Goal: Task Accomplishment & Management: Contribute content

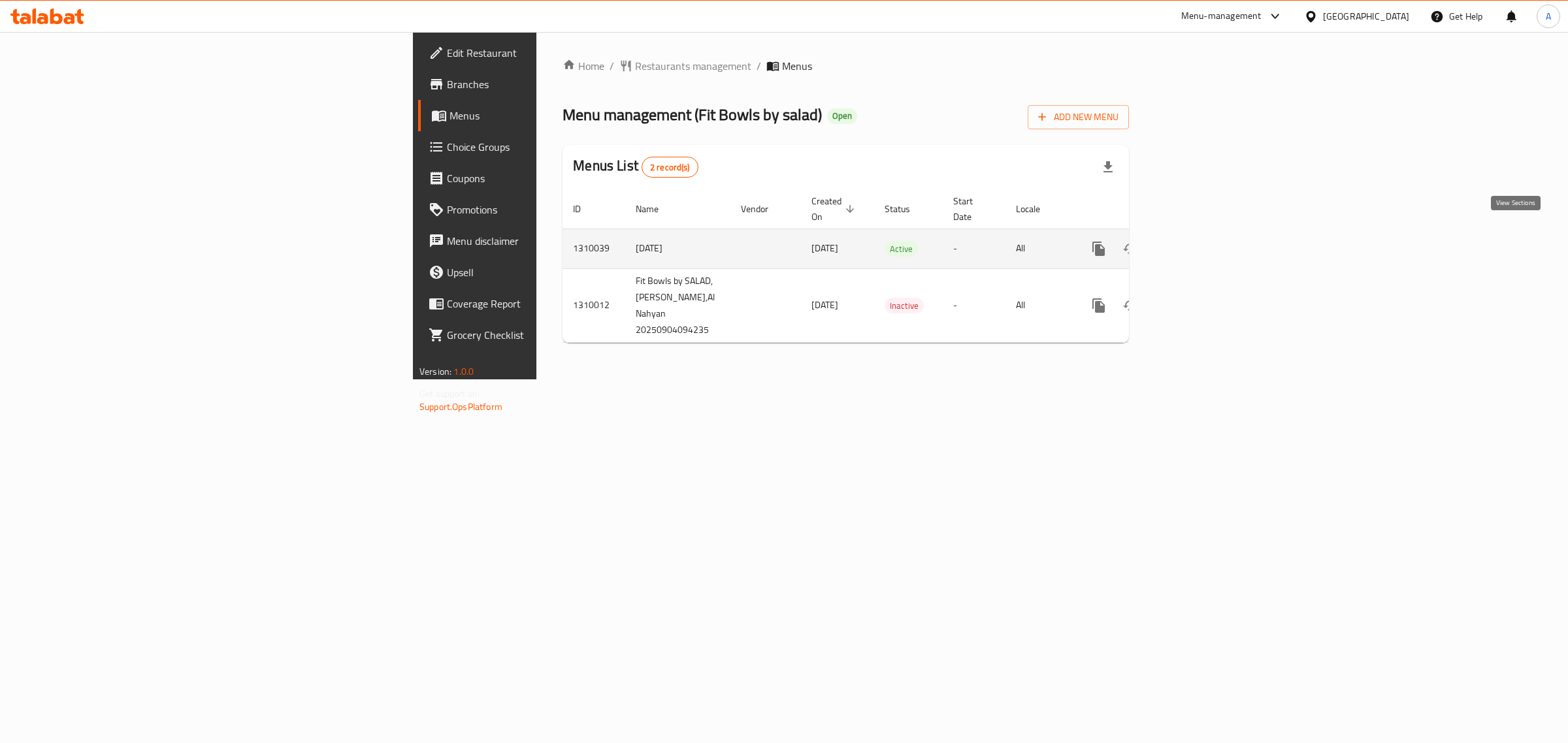
click at [1200, 241] on icon "enhanced table" at bounding box center [1192, 248] width 15 height 15
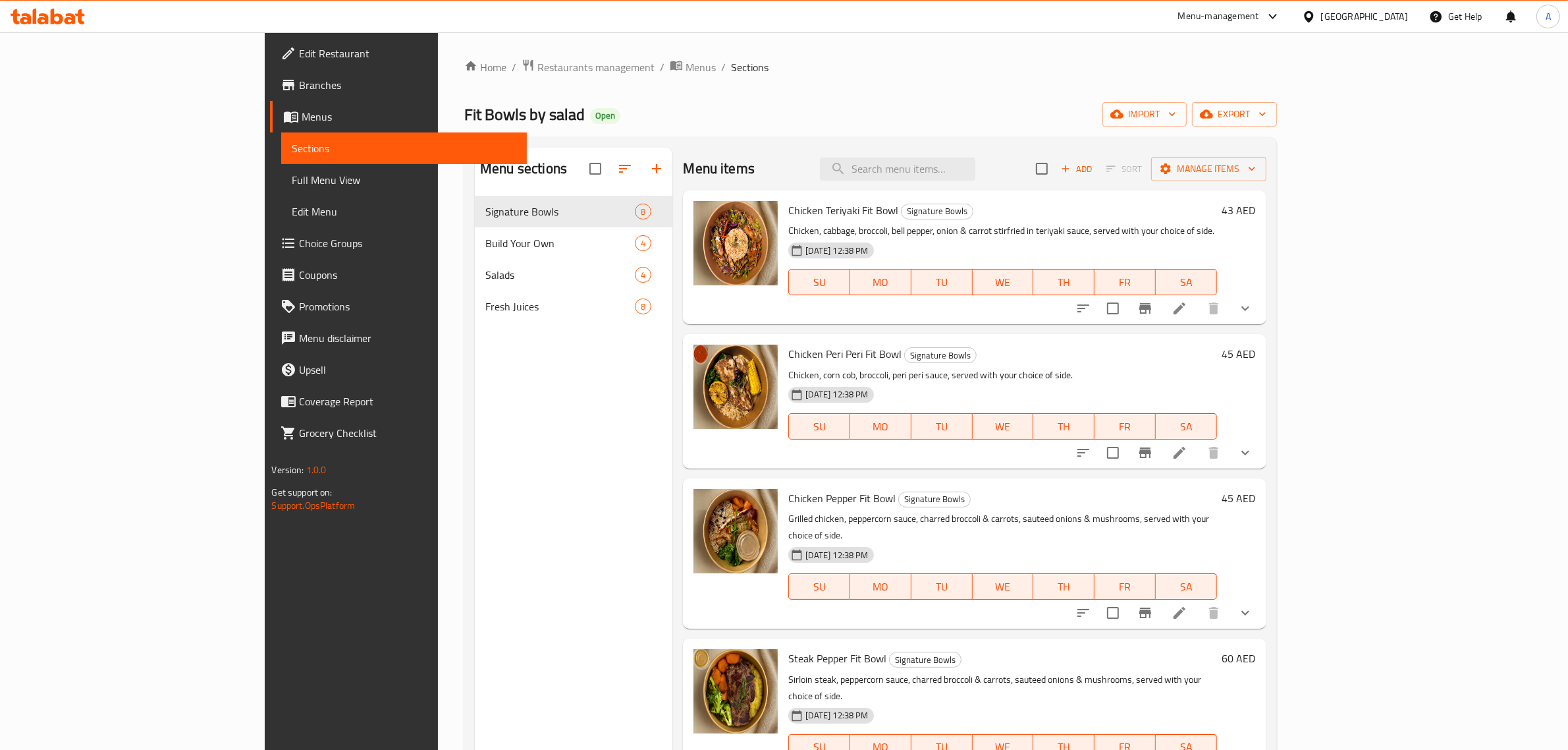
click at [299, 87] on span "Branches" at bounding box center [408, 84] width 217 height 15
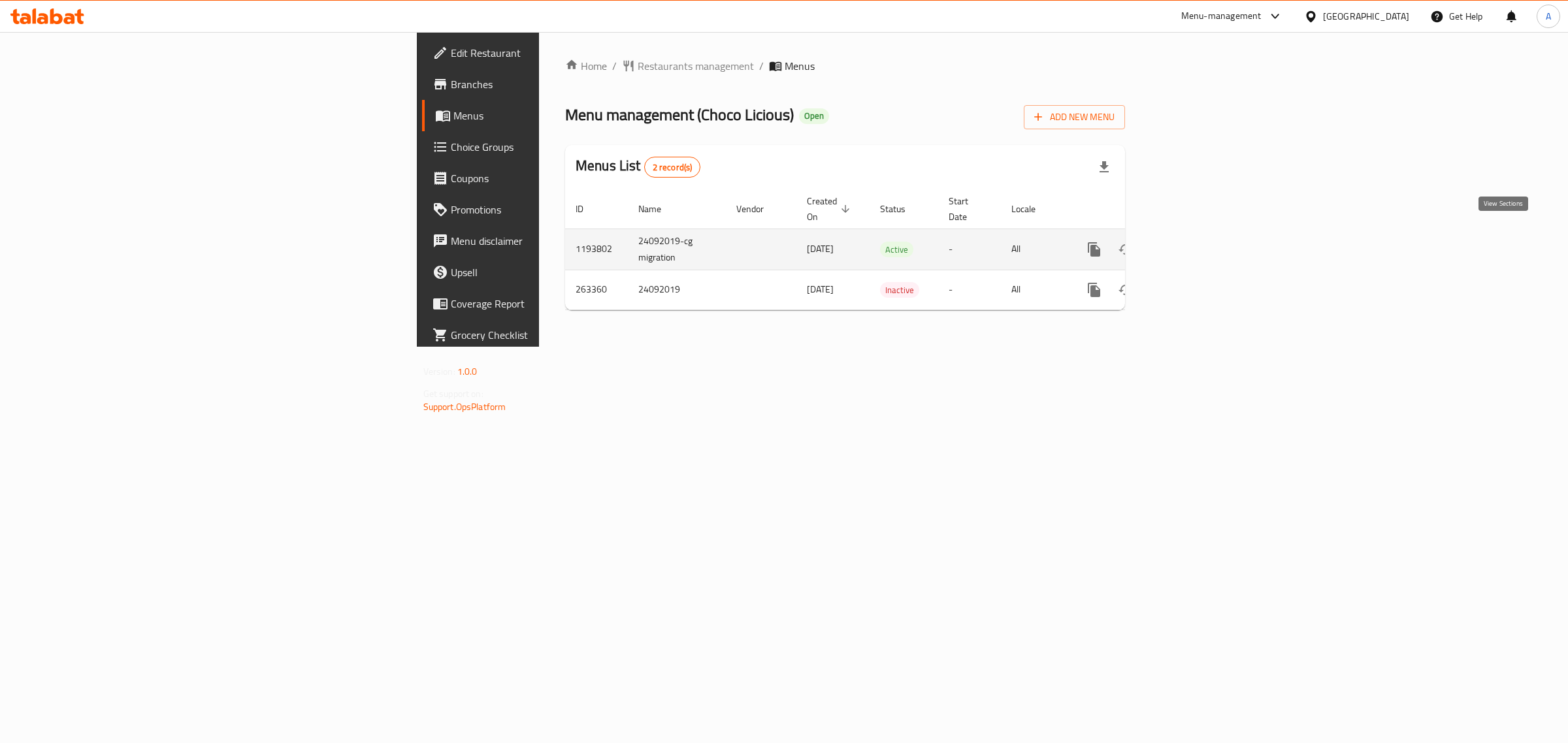
click at [1194, 244] on icon "enhanced table" at bounding box center [1188, 249] width 12 height 12
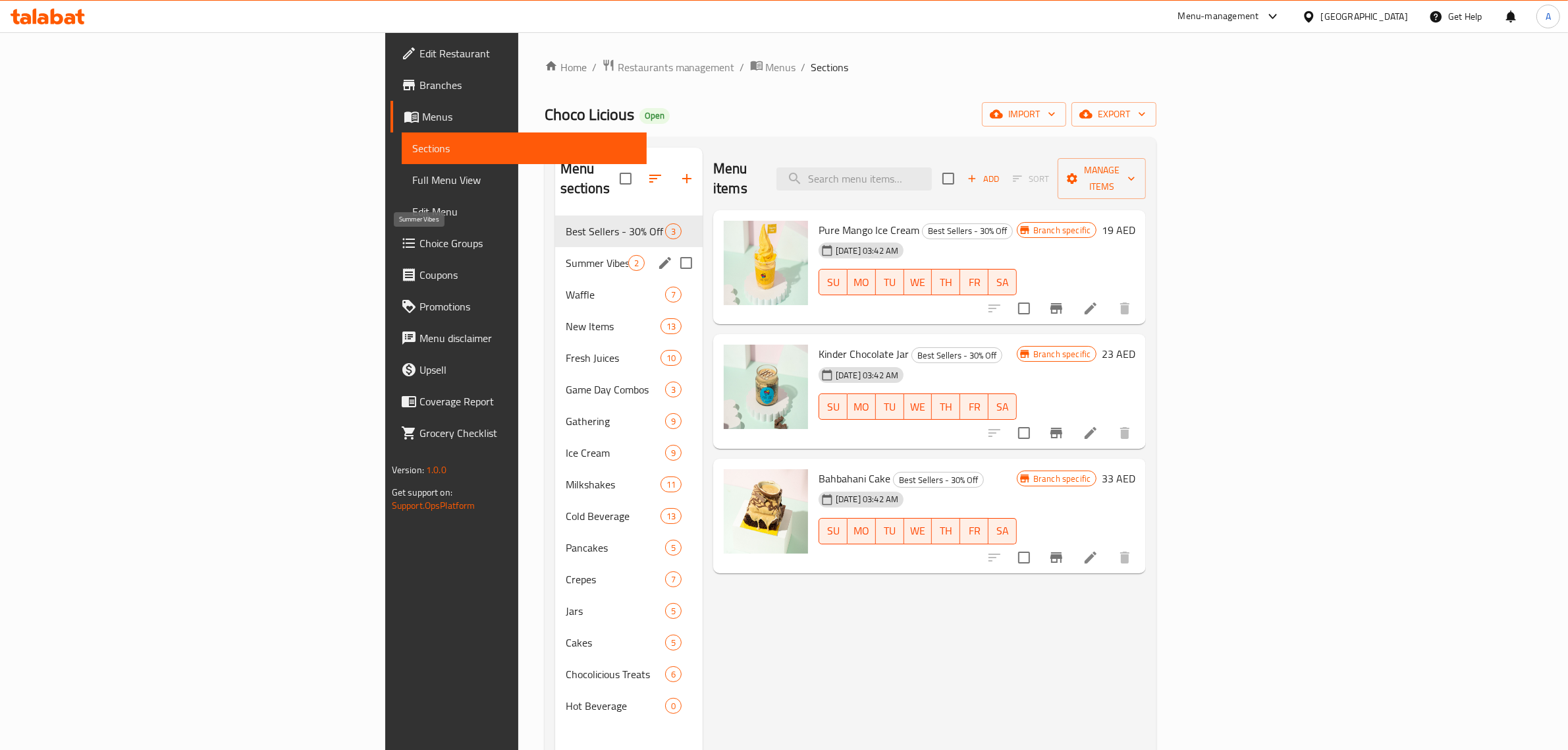
click at [565, 255] on span "Summer Vibes" at bounding box center [596, 262] width 62 height 15
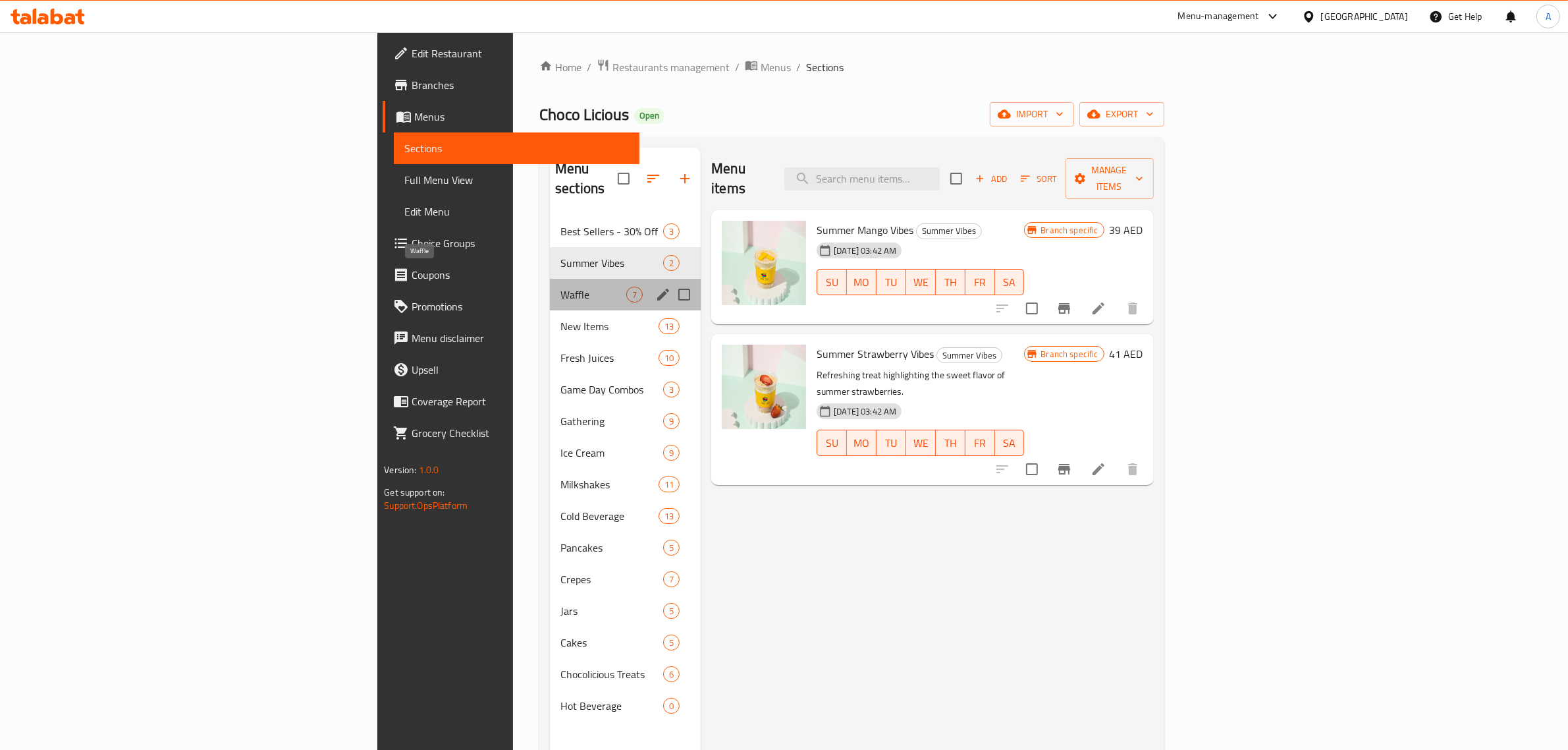
click at [561, 287] on span "Waffle" at bounding box center [593, 294] width 66 height 15
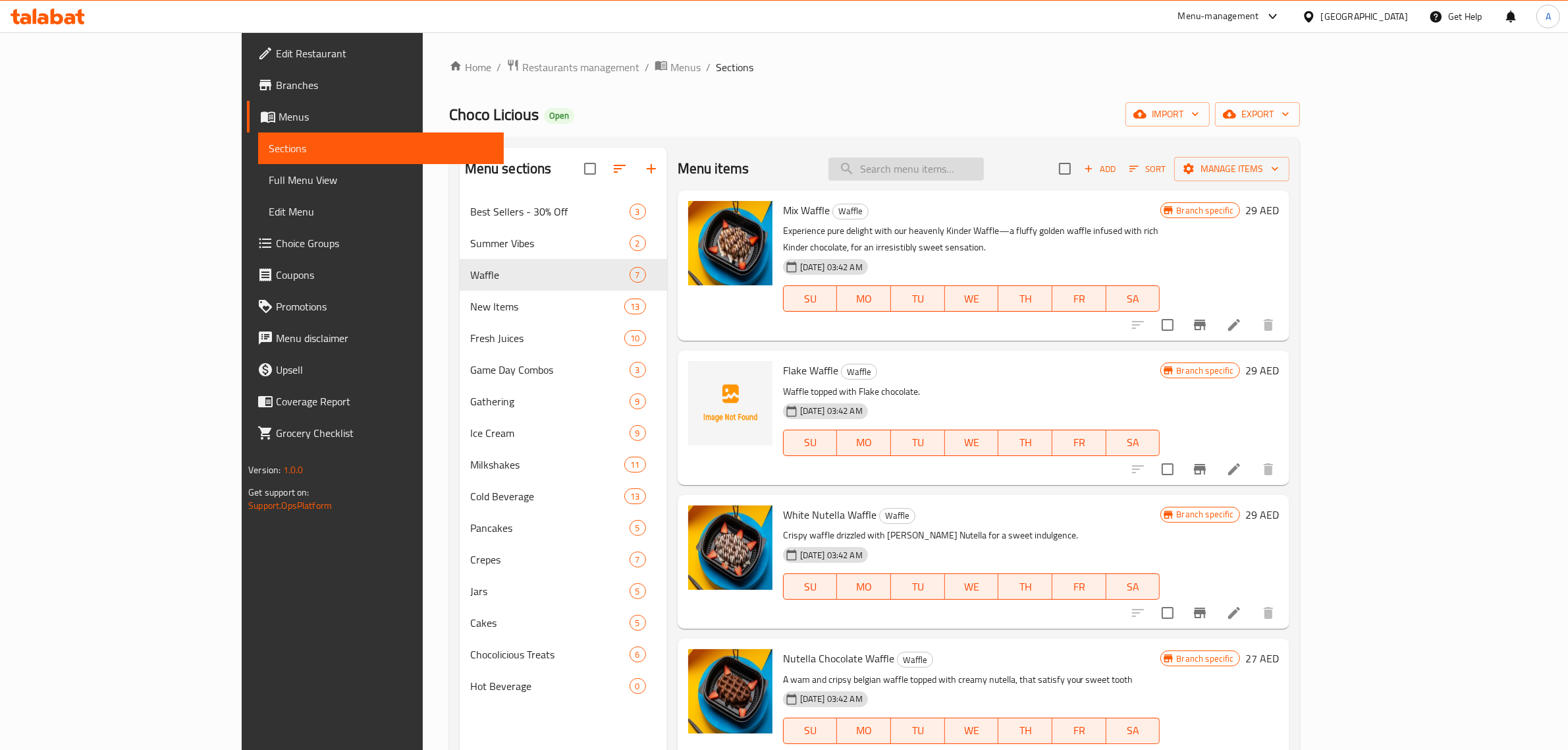
click at [984, 166] on input "search" at bounding box center [906, 169] width 156 height 23
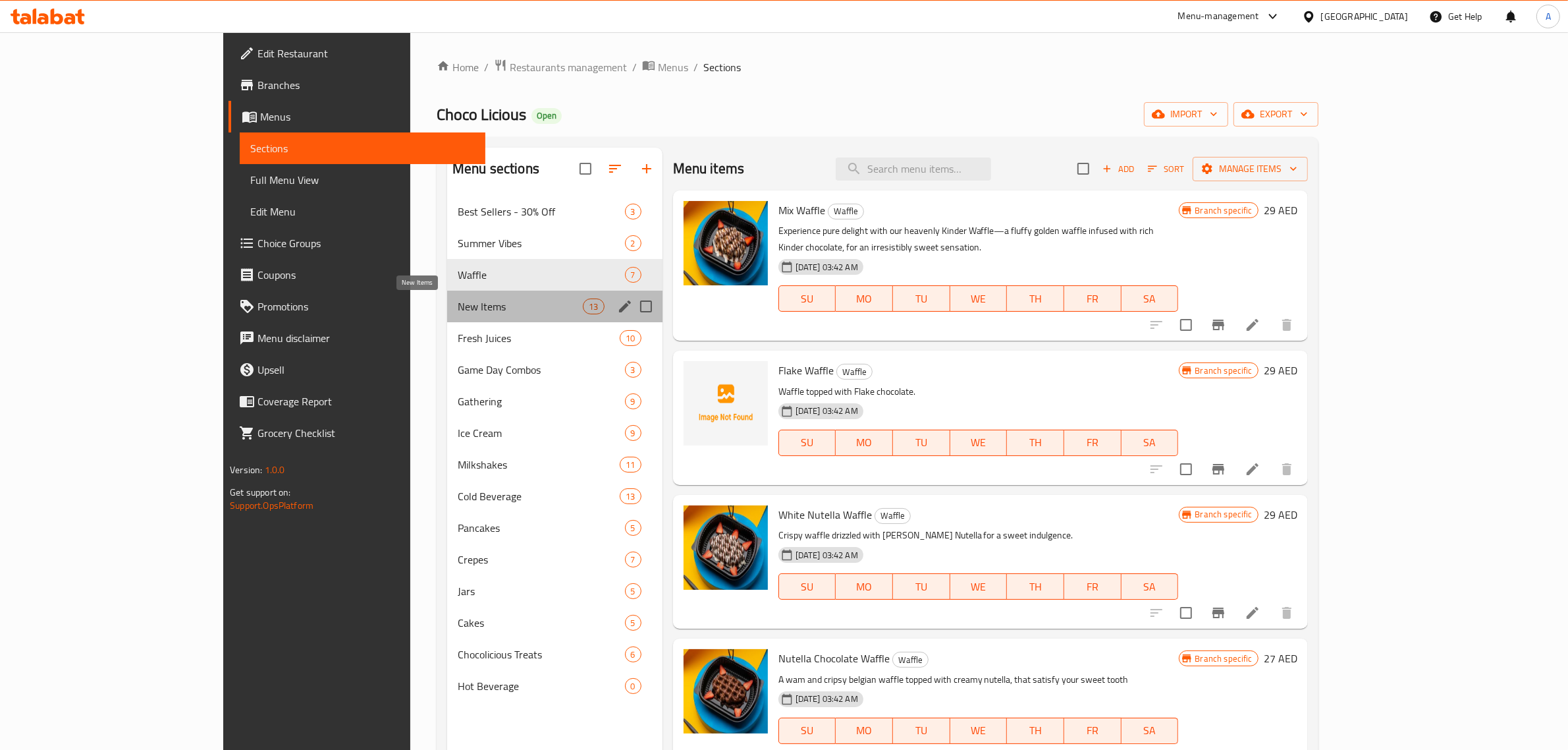
click at [458, 314] on span "New Items" at bounding box center [520, 306] width 125 height 15
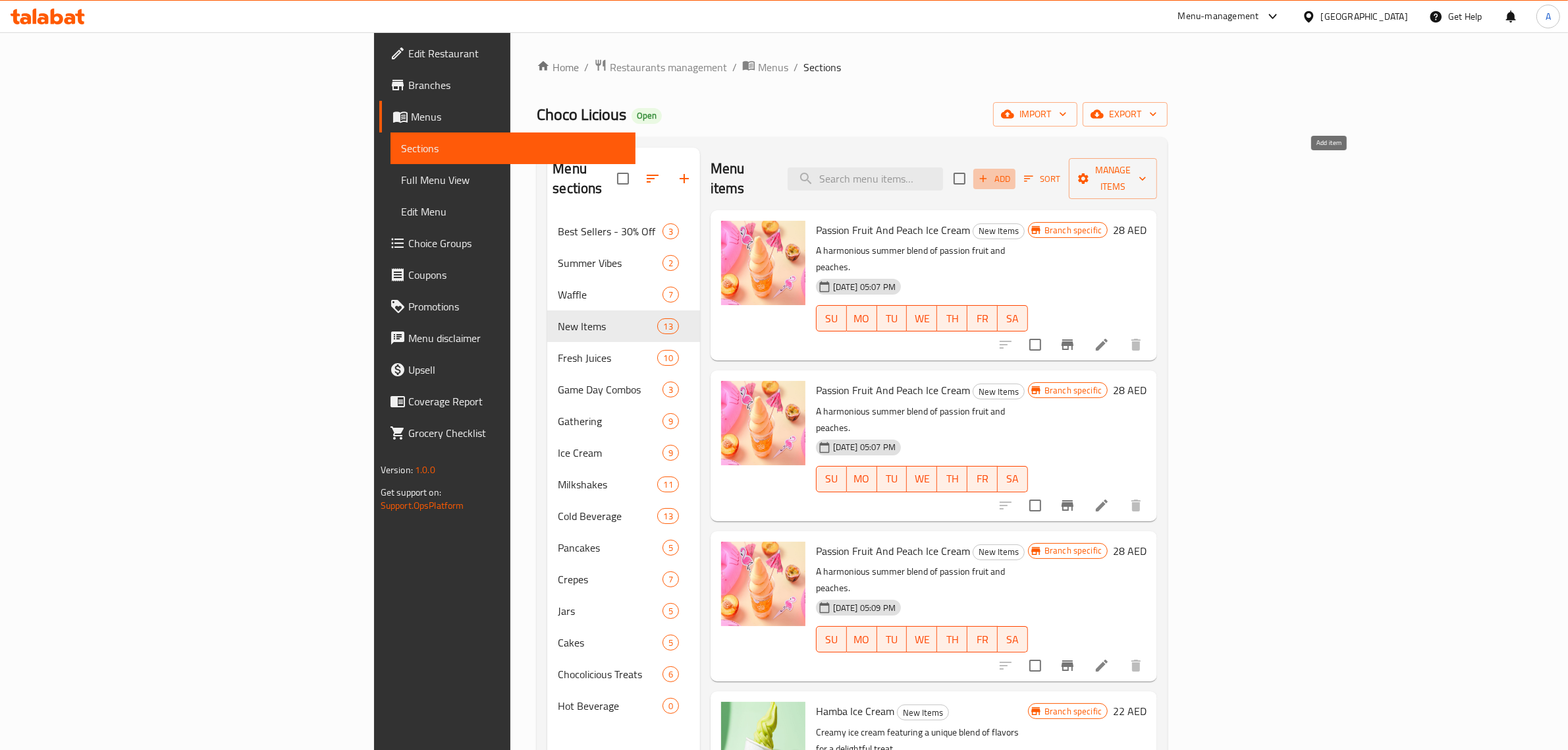
click at [1012, 171] on span "Add" at bounding box center [994, 179] width 36 height 15
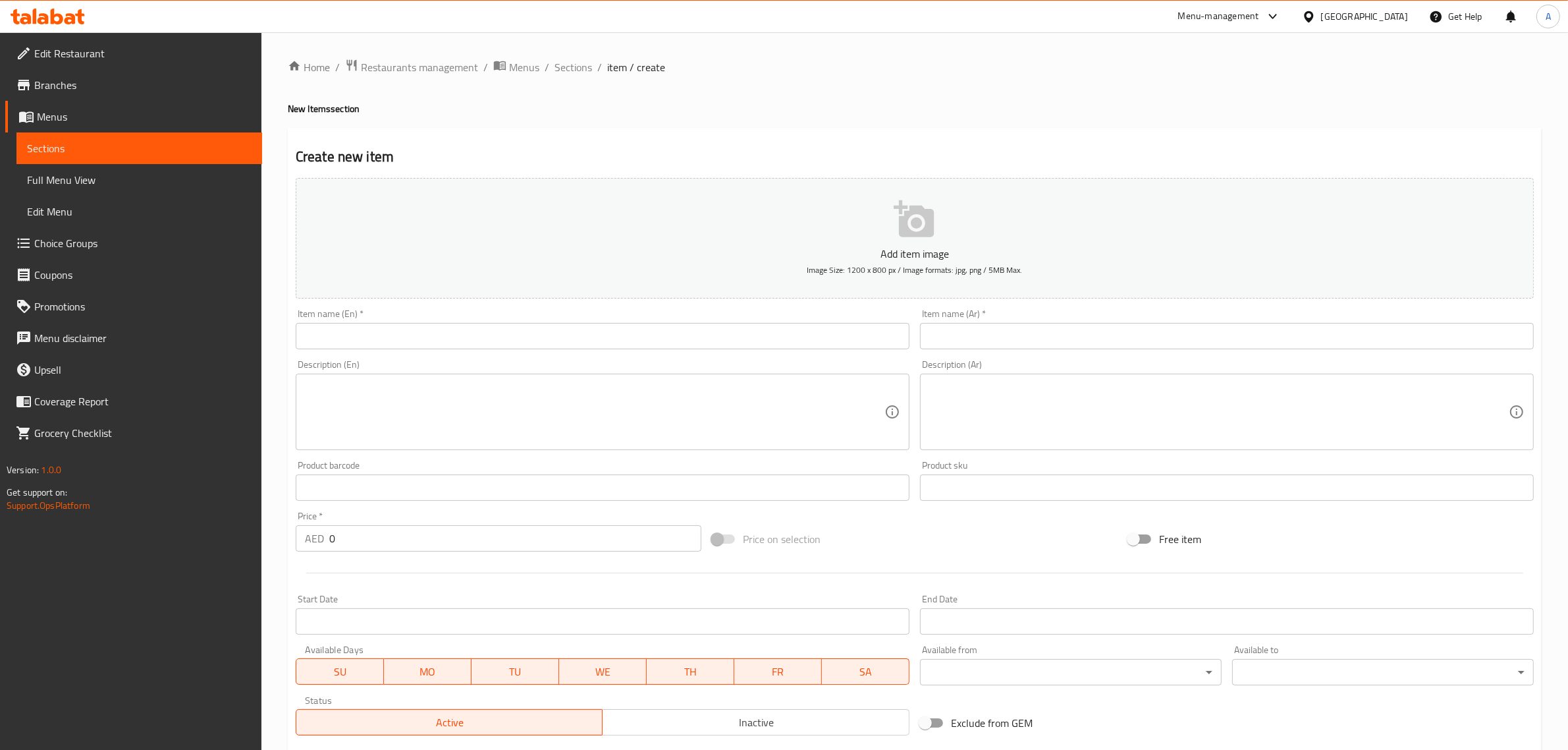
click at [923, 222] on icon "button" at bounding box center [915, 219] width 42 height 42
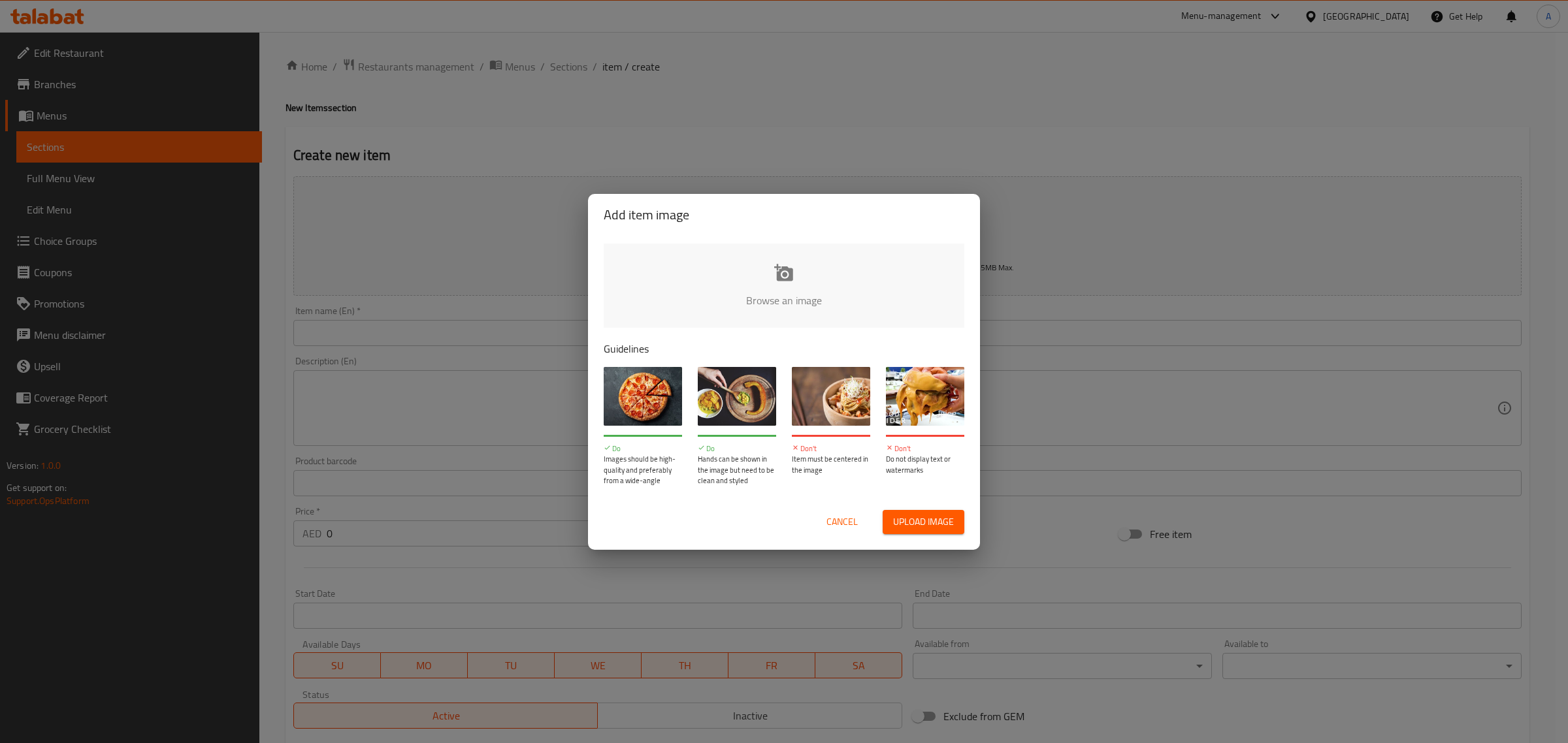
click at [768, 284] on input "file" at bounding box center [1225, 305] width 1244 height 122
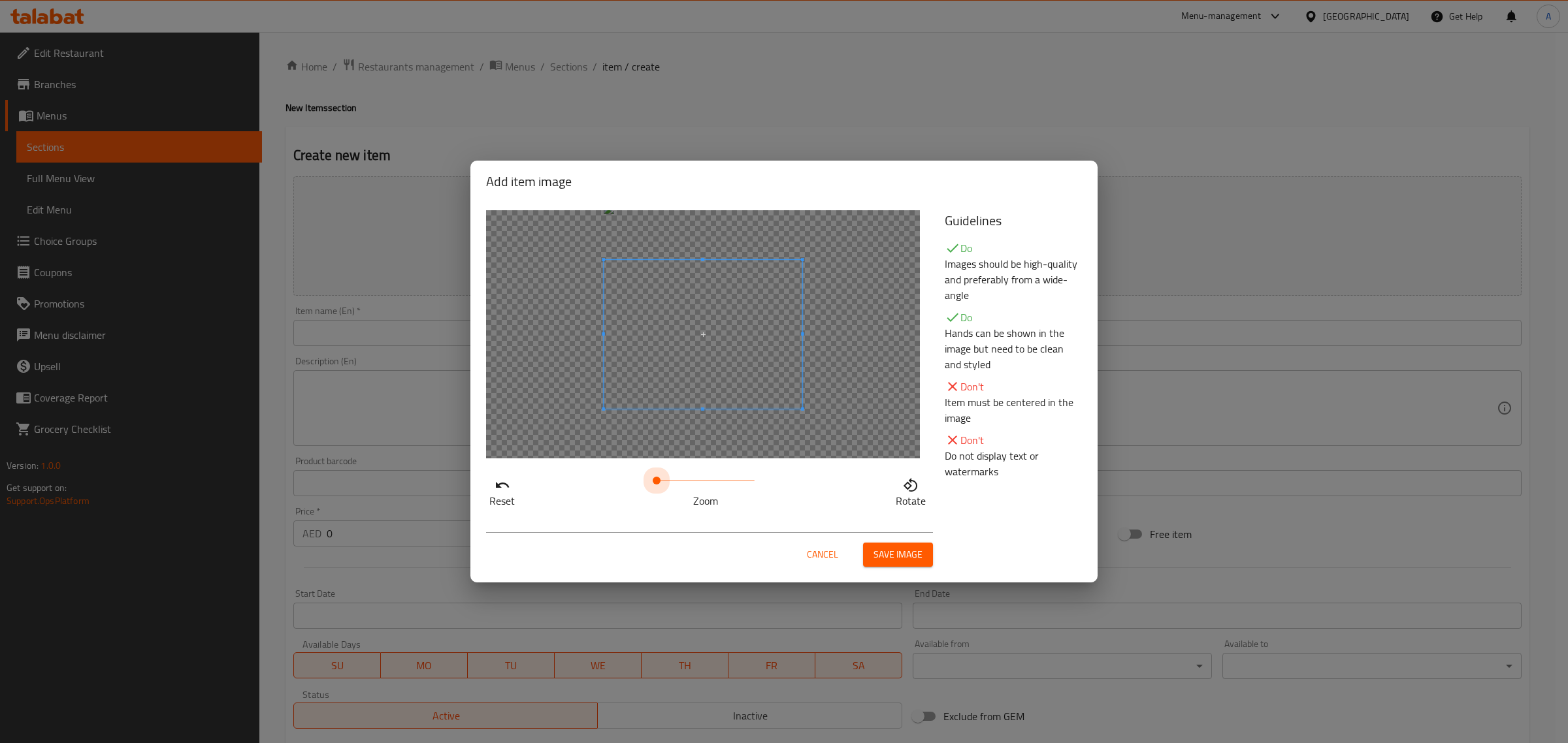
drag, startPoint x: 657, startPoint y: 478, endPoint x: 624, endPoint y: 471, distance: 33.7
click at [626, 474] on div "Reset Zoom Rotate" at bounding box center [707, 490] width 442 height 37
click at [688, 317] on span at bounding box center [702, 318] width 199 height 149
click at [896, 548] on span "Save image" at bounding box center [898, 555] width 49 height 16
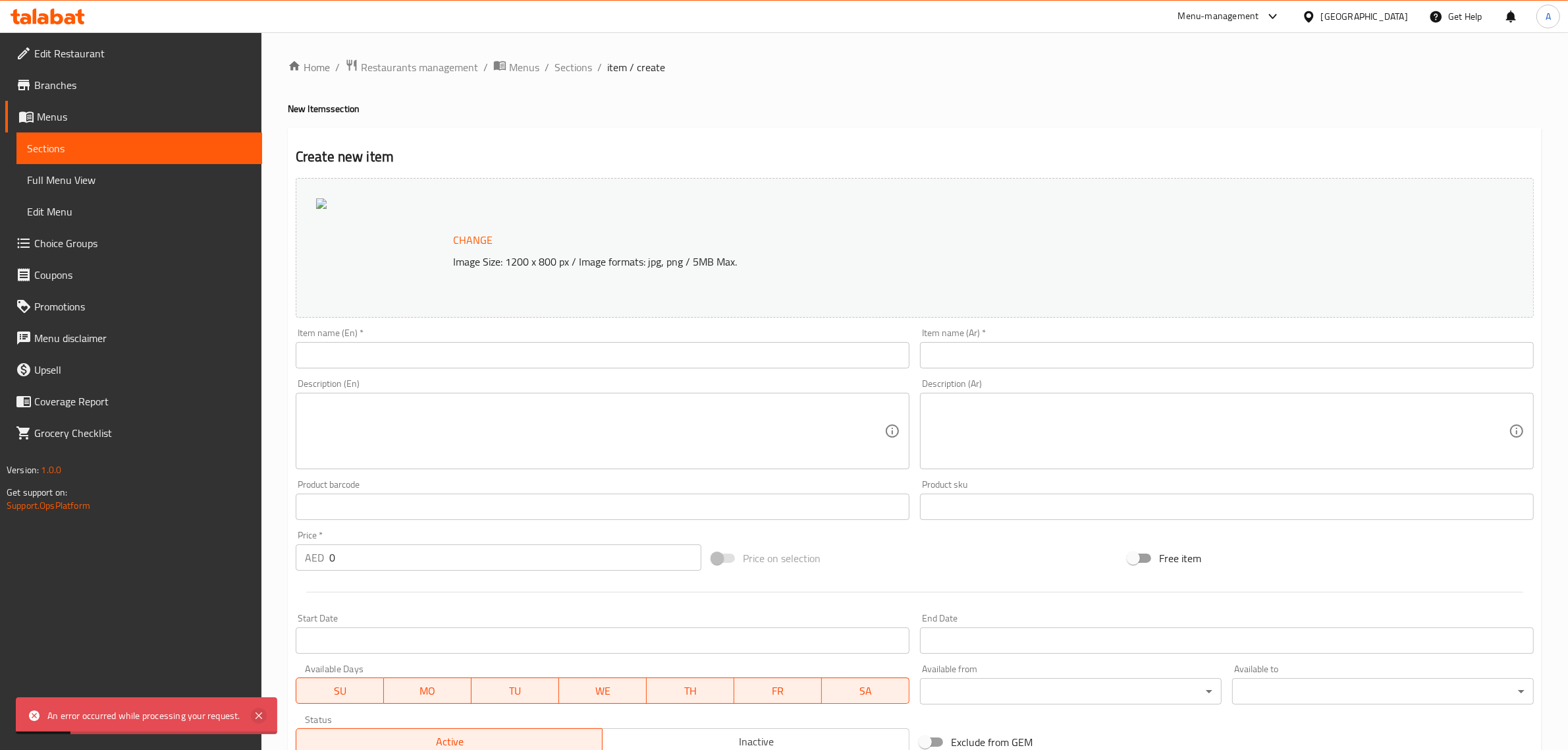
click at [260, 713] on icon at bounding box center [258, 715] width 15 height 15
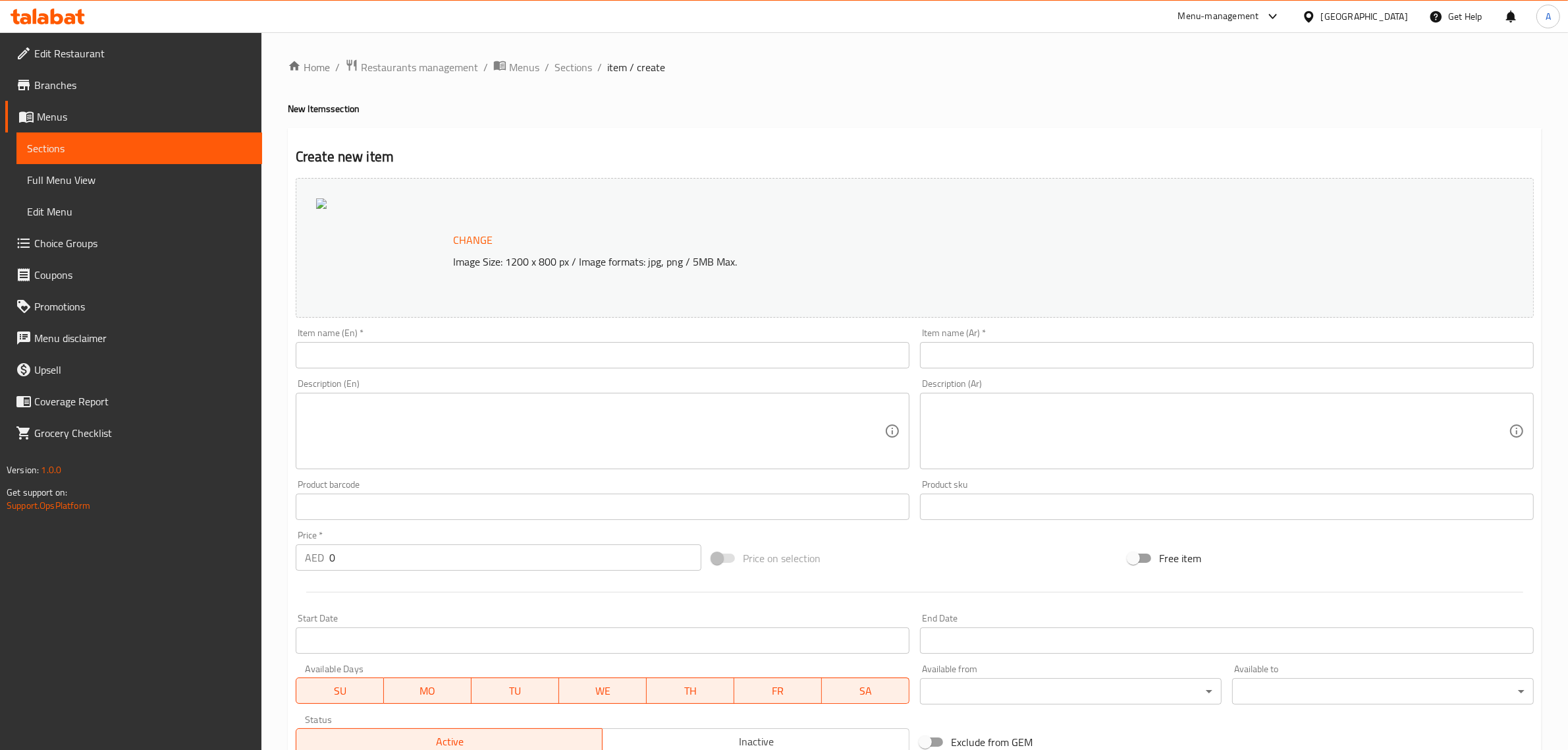
click at [469, 242] on span "Change" at bounding box center [473, 240] width 40 height 19
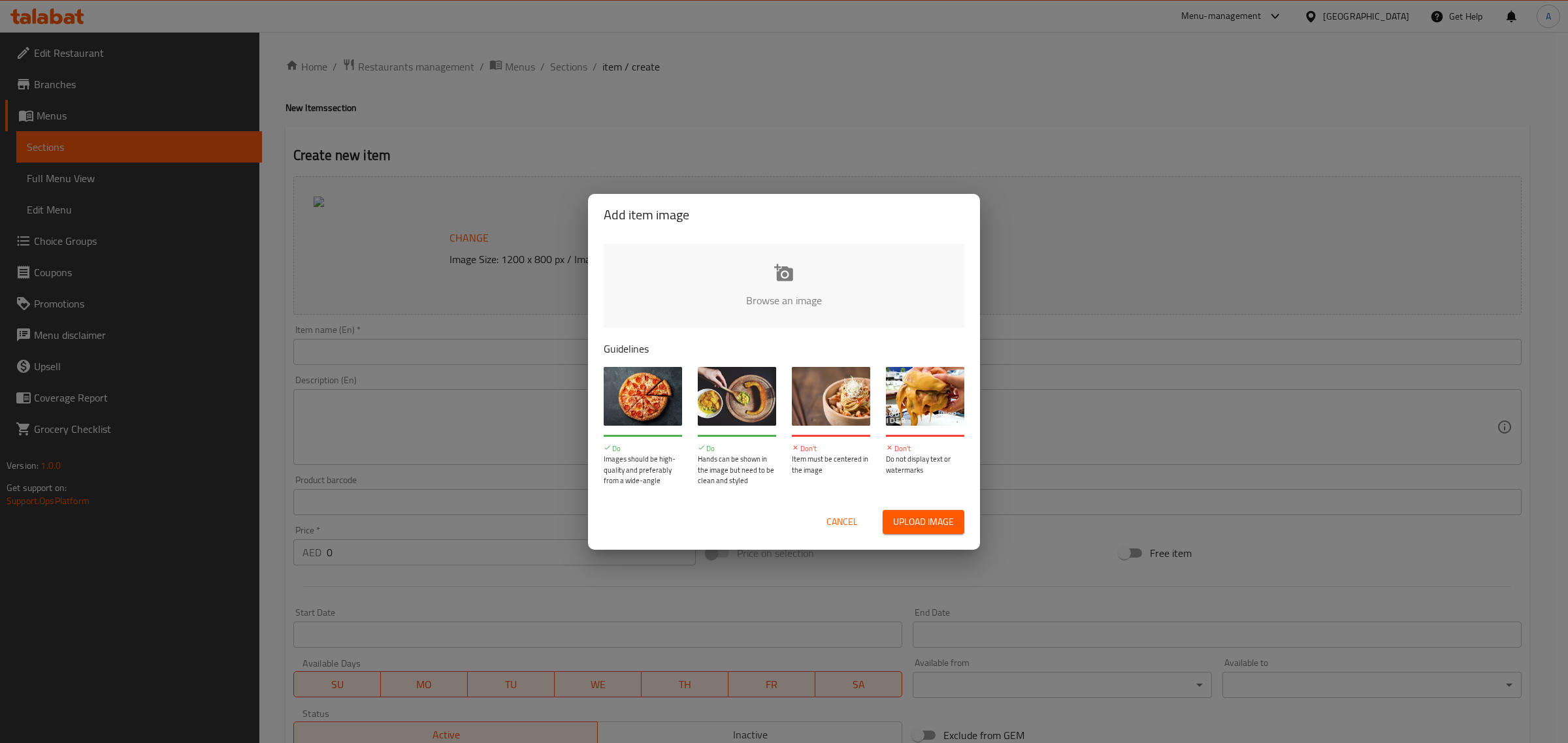
click at [761, 287] on input "file" at bounding box center [1225, 305] width 1244 height 122
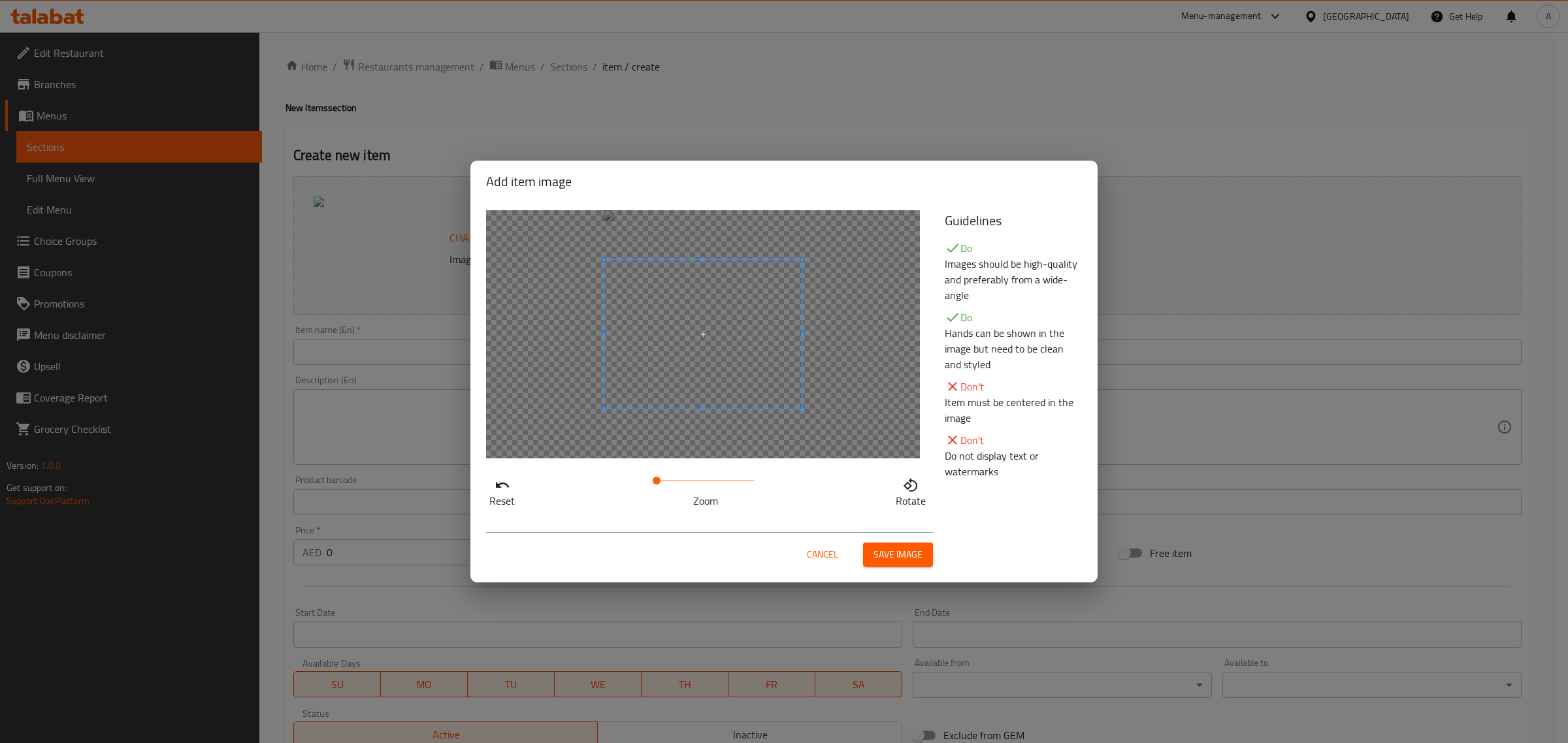
click at [706, 343] on div at bounding box center [702, 334] width 199 height 149
click at [686, 331] on span at bounding box center [702, 352] width 199 height 149
click at [703, 325] on div at bounding box center [702, 334] width 434 height 248
click at [606, 274] on div at bounding box center [702, 334] width 434 height 248
click at [578, 257] on div at bounding box center [702, 334] width 434 height 248
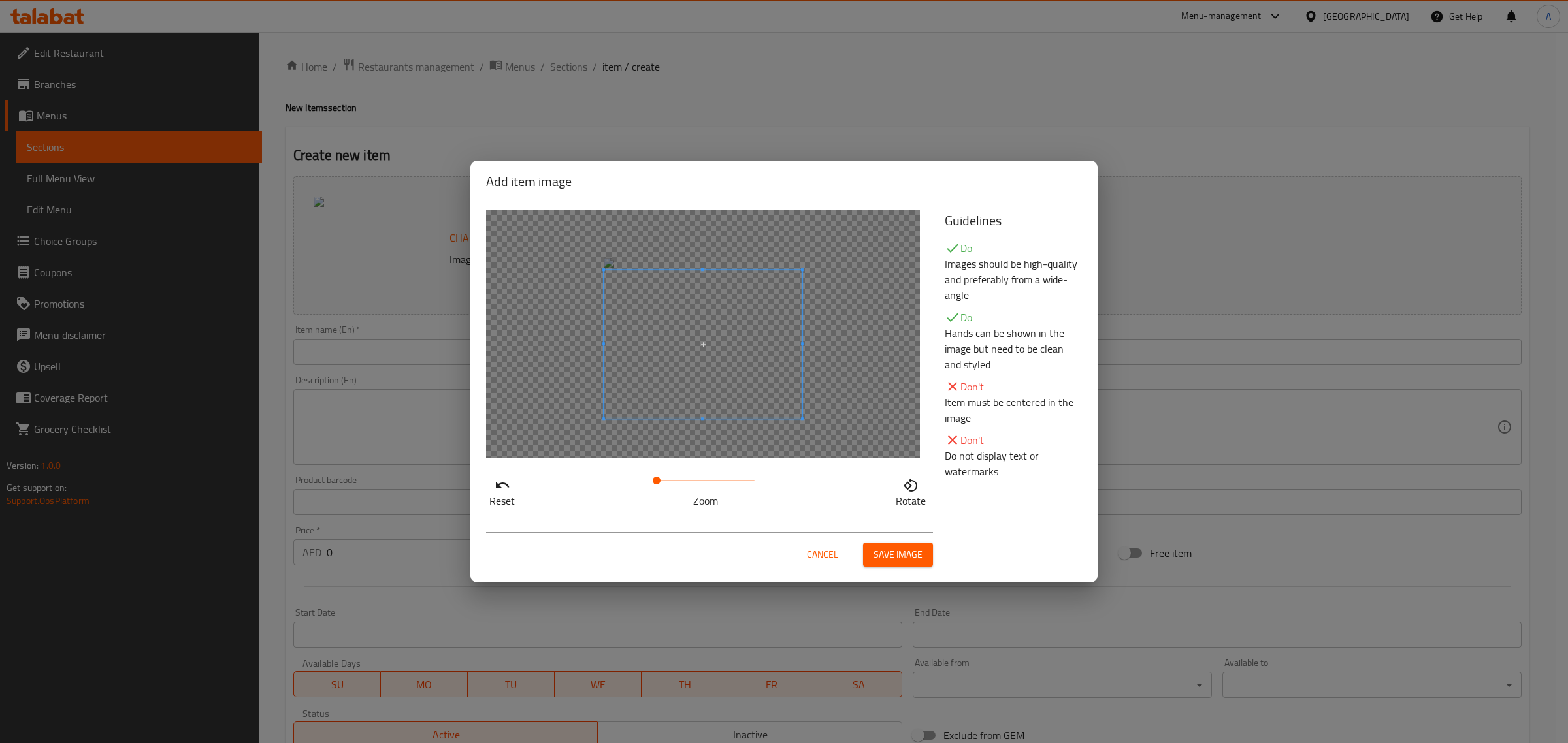
click at [664, 308] on span at bounding box center [702, 343] width 199 height 149
click at [713, 382] on span at bounding box center [702, 362] width 199 height 149
drag, startPoint x: 663, startPoint y: 478, endPoint x: 612, endPoint y: 464, distance: 52.9
click at [613, 464] on div "Reset Zoom Rotate" at bounding box center [707, 359] width 459 height 314
click at [500, 486] on icon "button" at bounding box center [502, 484] width 13 height 6
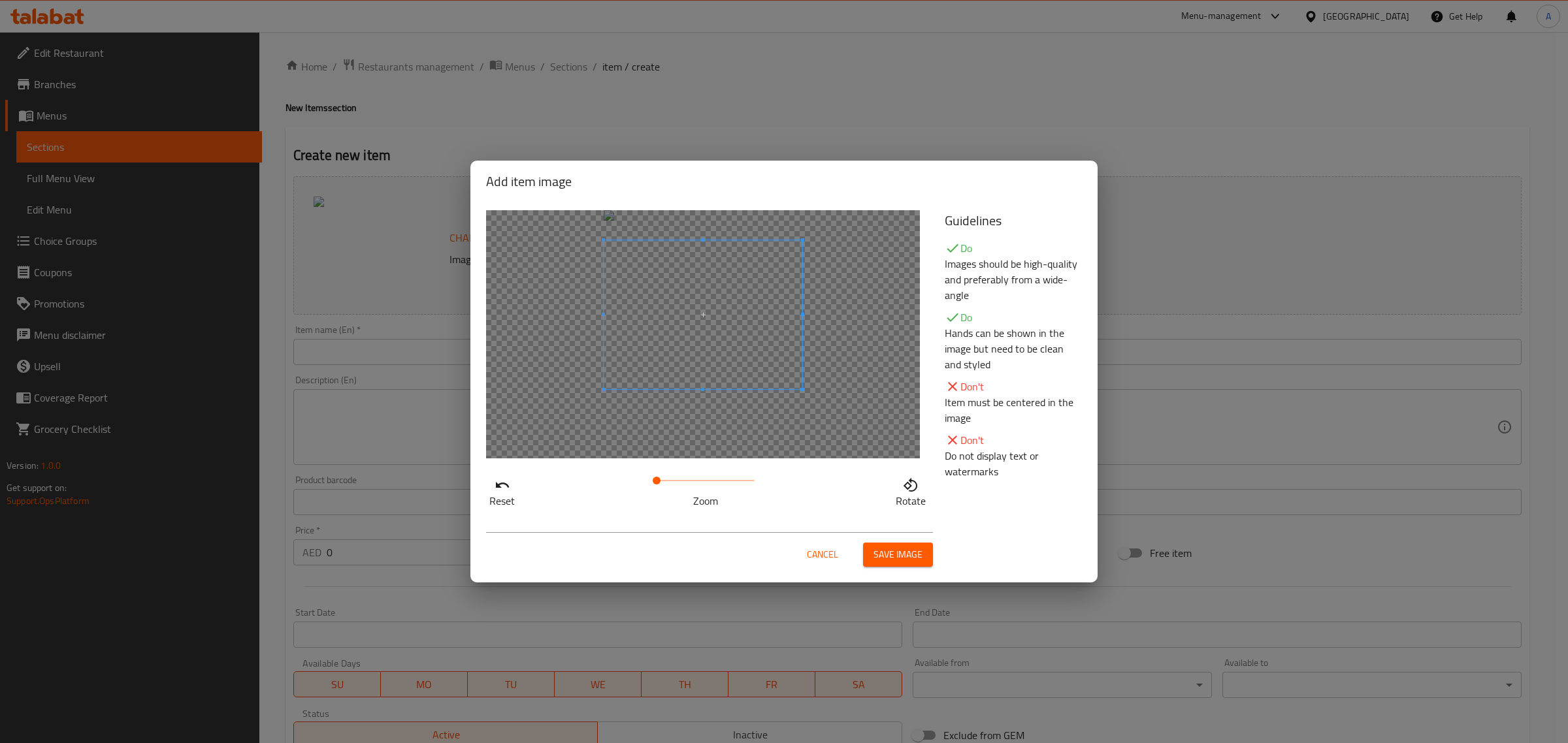
click at [703, 349] on span at bounding box center [702, 314] width 199 height 149
click at [874, 550] on span "Save image" at bounding box center [898, 555] width 49 height 16
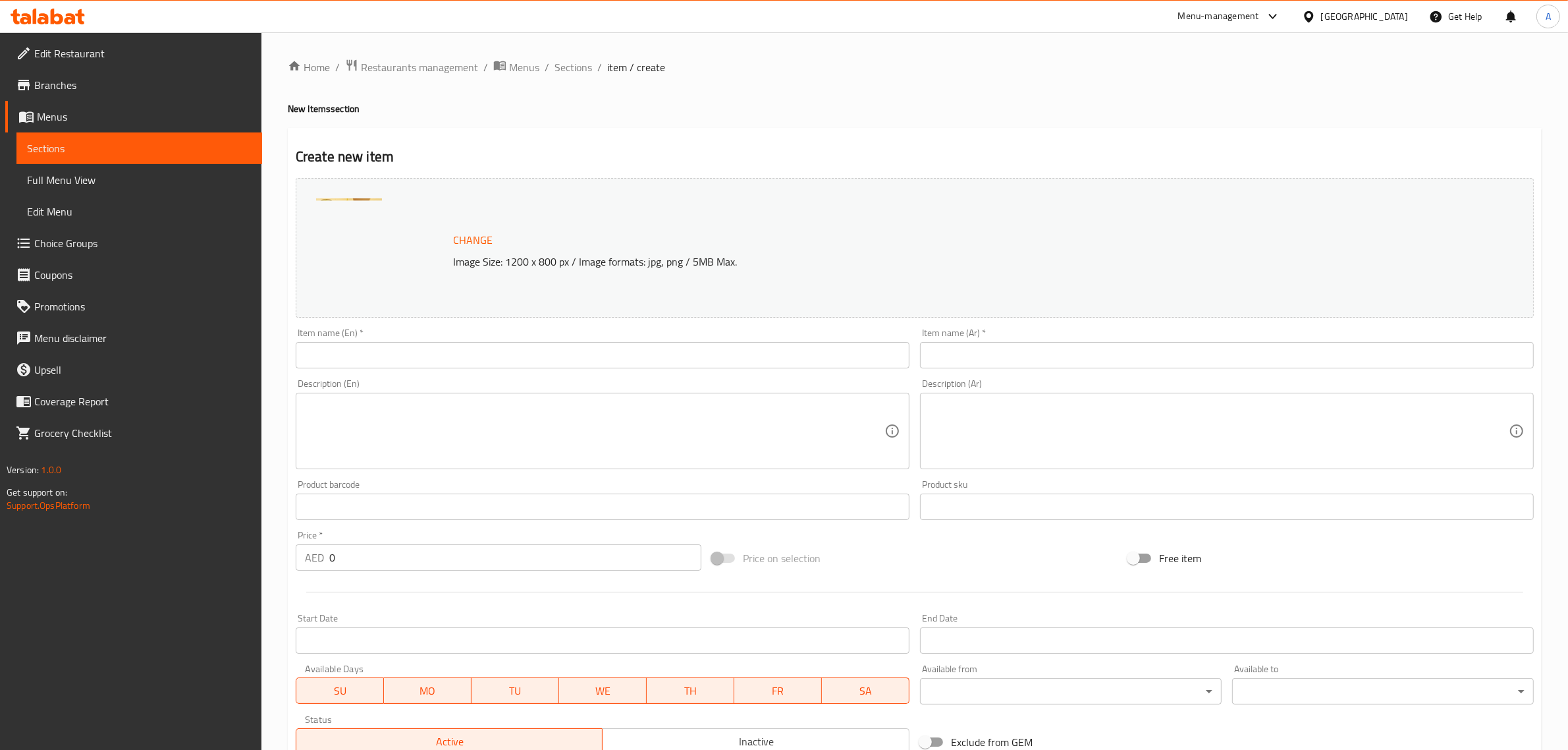
click at [451, 358] on input "text" at bounding box center [603, 355] width 614 height 26
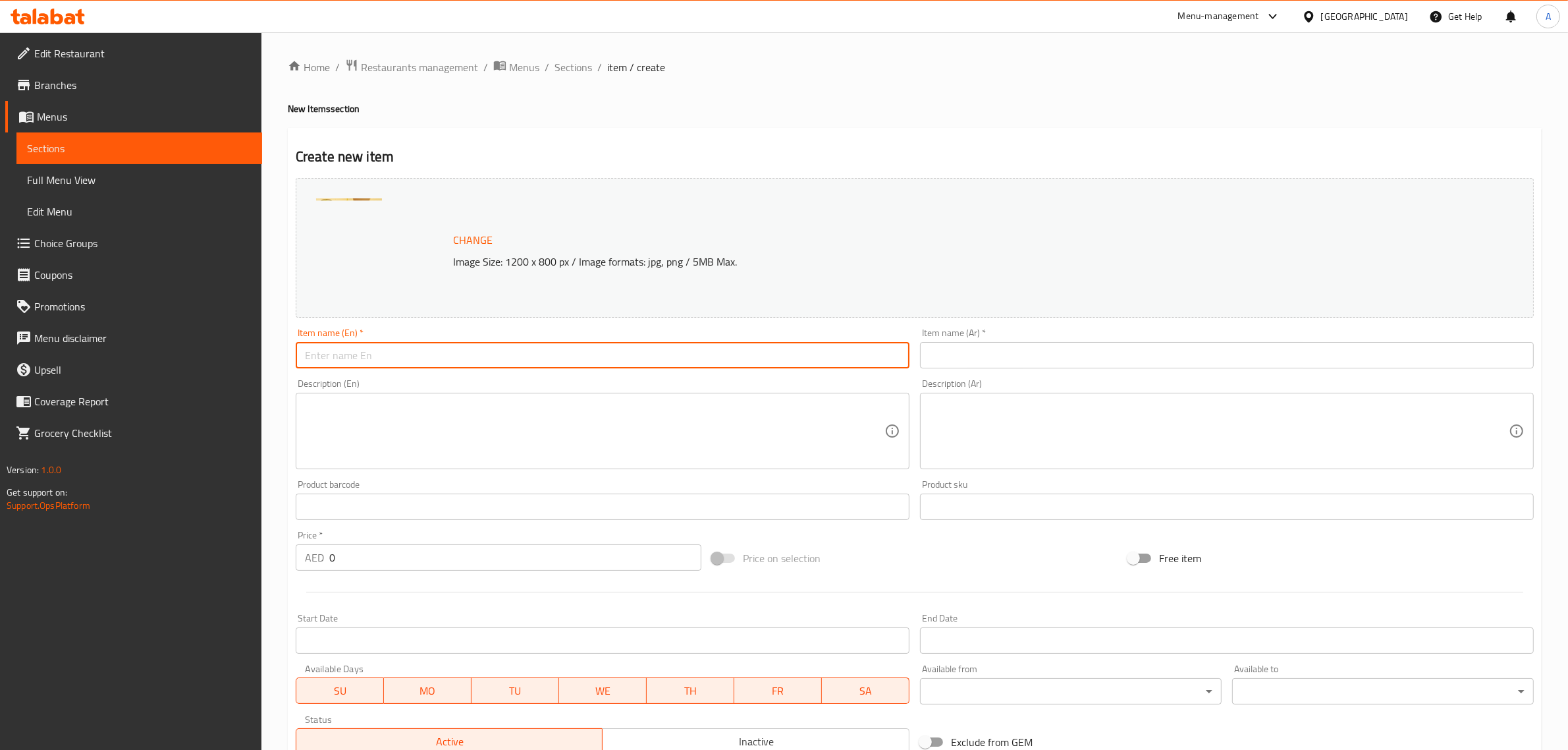
paste input "Passion Fruit Ice Cream"
type input "Passion Fruit Ice Cream"
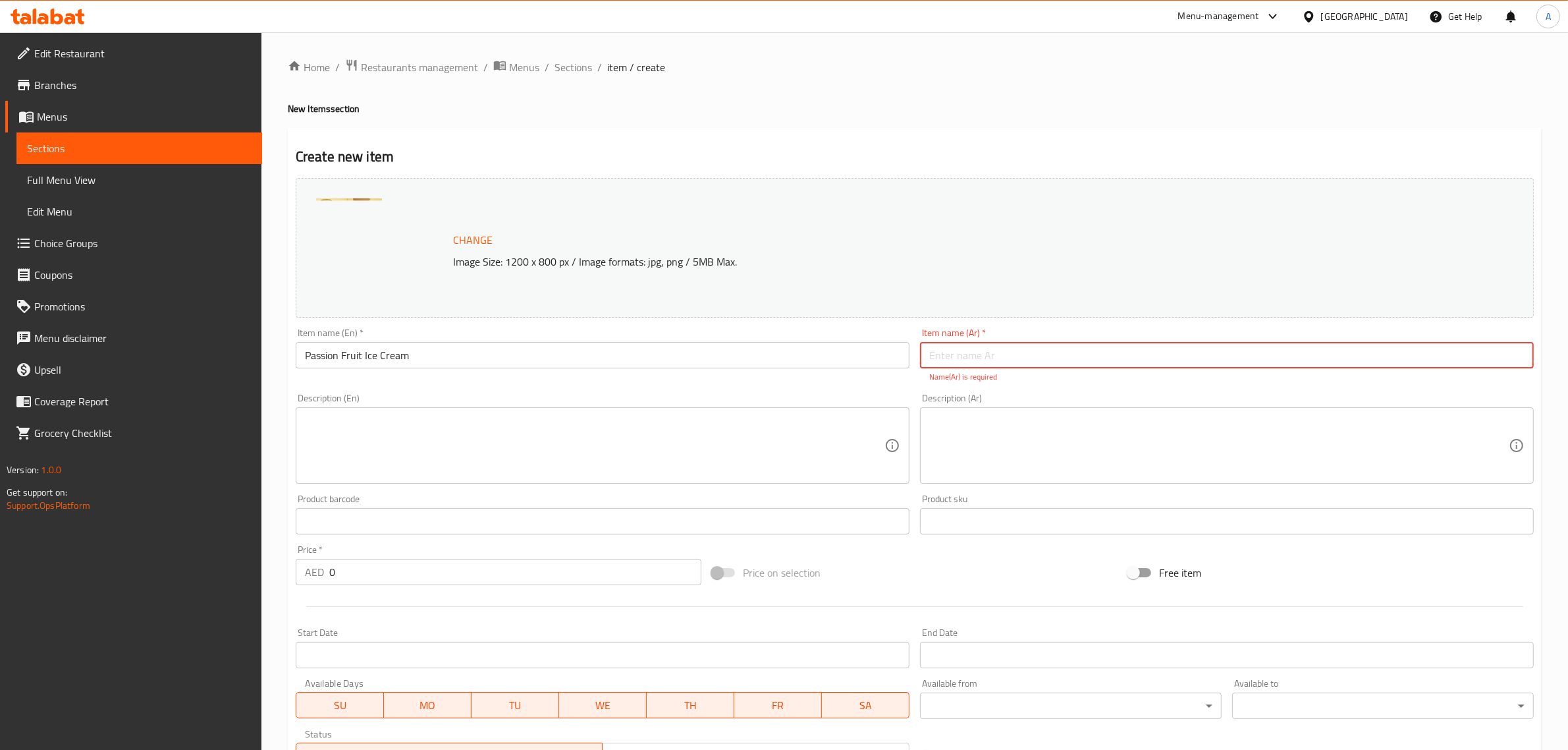
paste input "آيس كريم فاكهة الباشن فروت"
type input "آيس كريم فاكهة الباشن فروت"
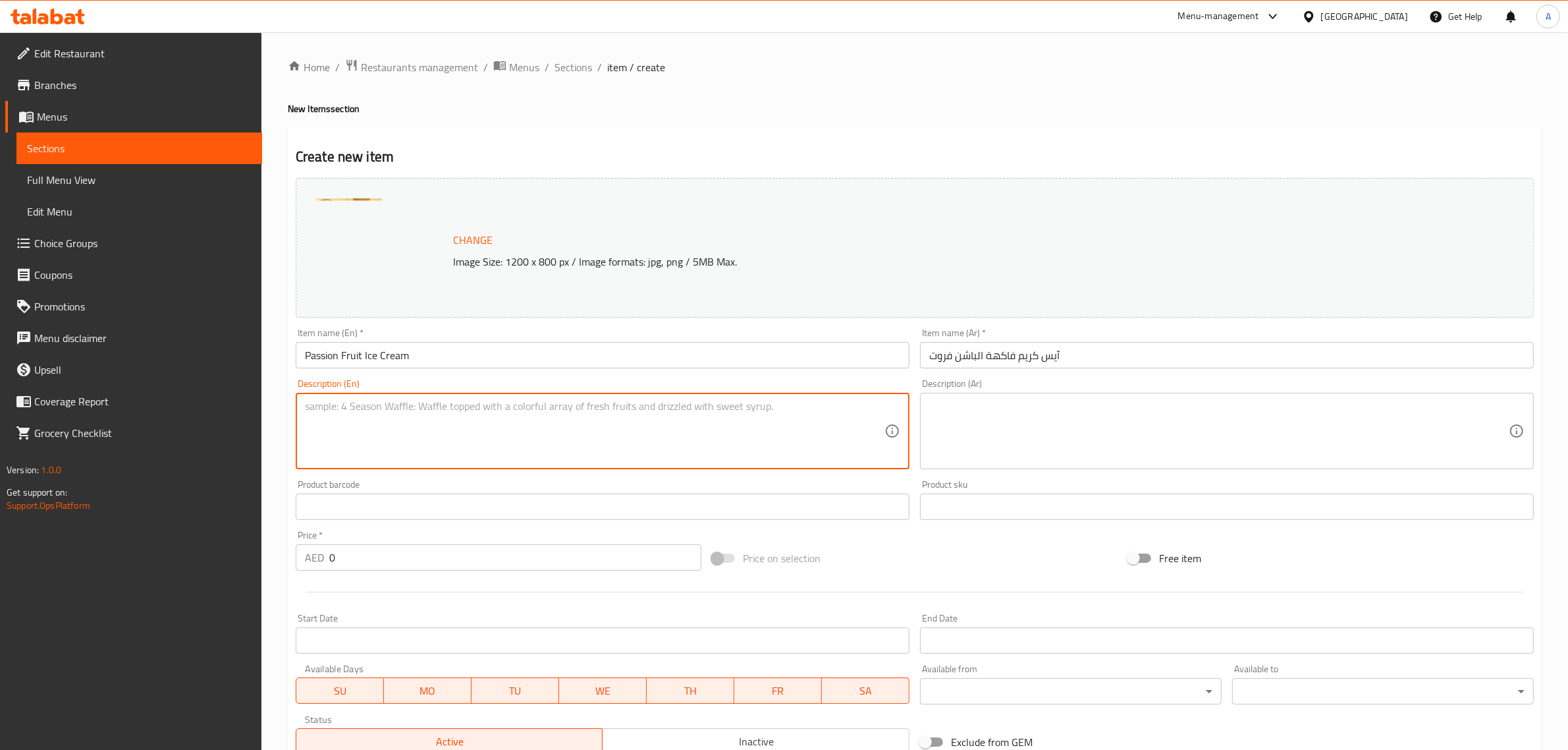
paste textarea "Passion Fruit Ice Cream – Indulge in a tropical escape with our creamy passion …"
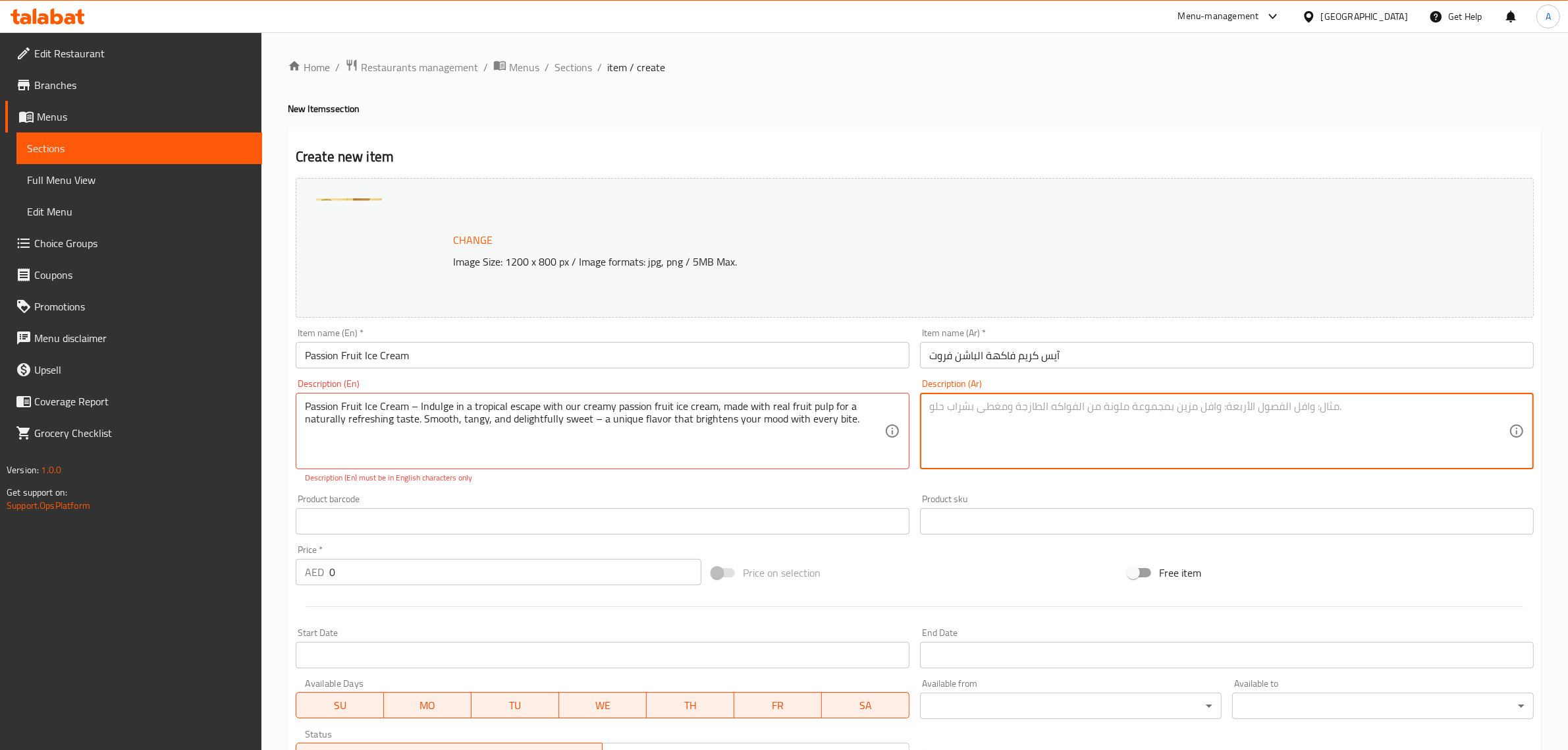
click at [1080, 403] on textarea at bounding box center [1219, 431] width 580 height 62
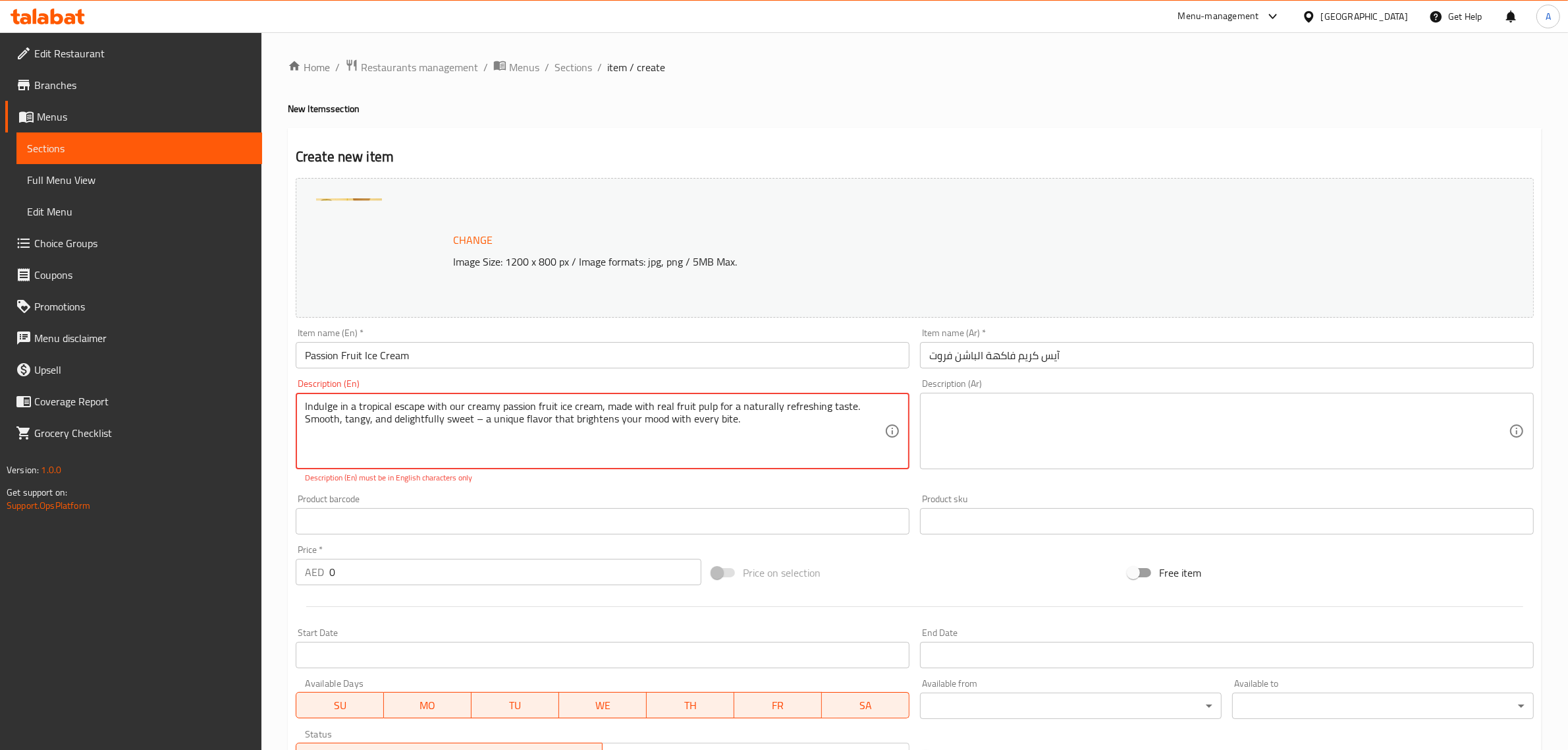
type textarea "Indulge in a tropical escape with our creamy passion fruit ice cream, made with…"
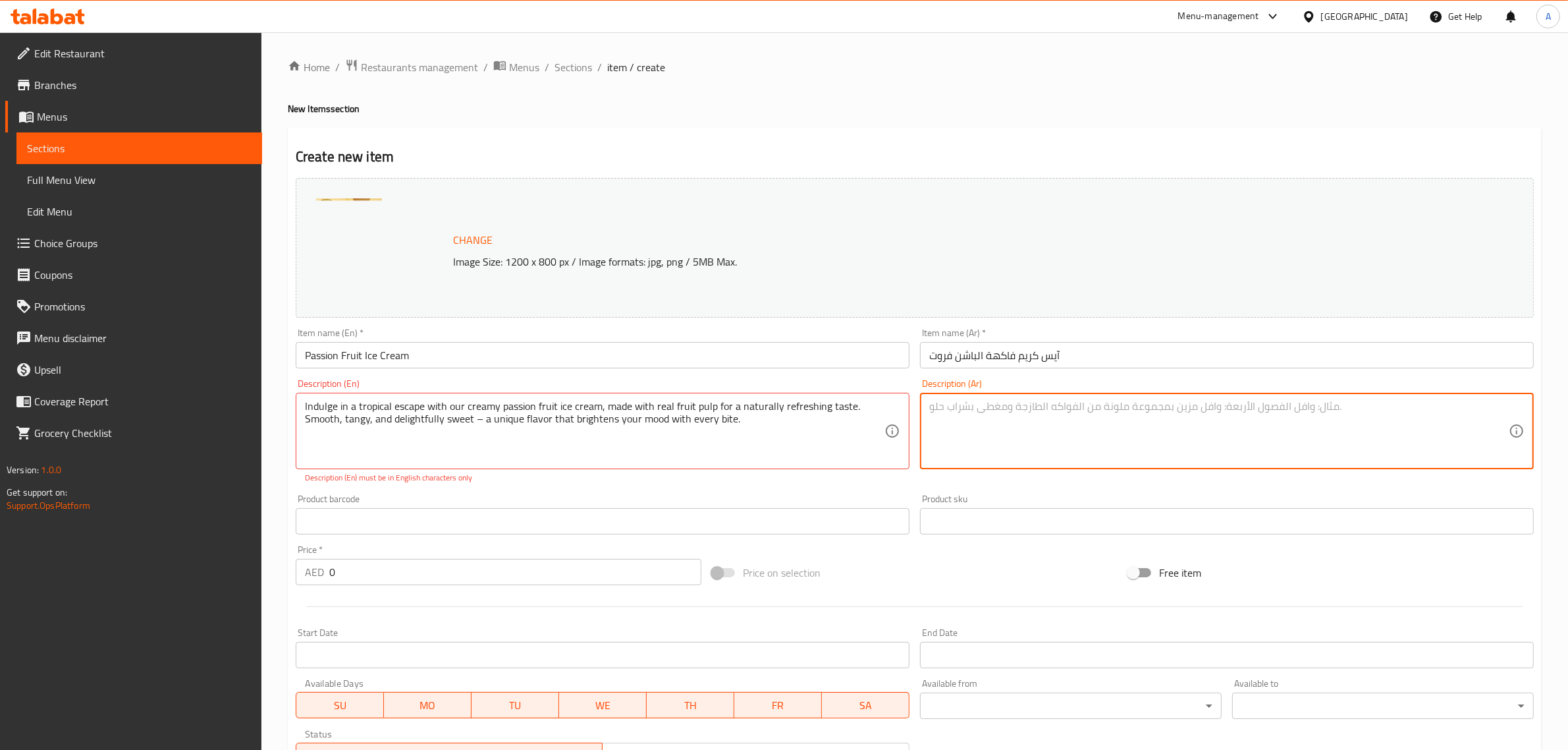
drag, startPoint x: 1065, startPoint y: 457, endPoint x: 1049, endPoint y: 463, distance: 17.1
click at [1066, 457] on textarea at bounding box center [1219, 431] width 580 height 62
paste textarea "آيس كريم باشن فروت – انغمس في رحلة استوائية مع [PERSON_NAME] فروت الكريمي لدينا…"
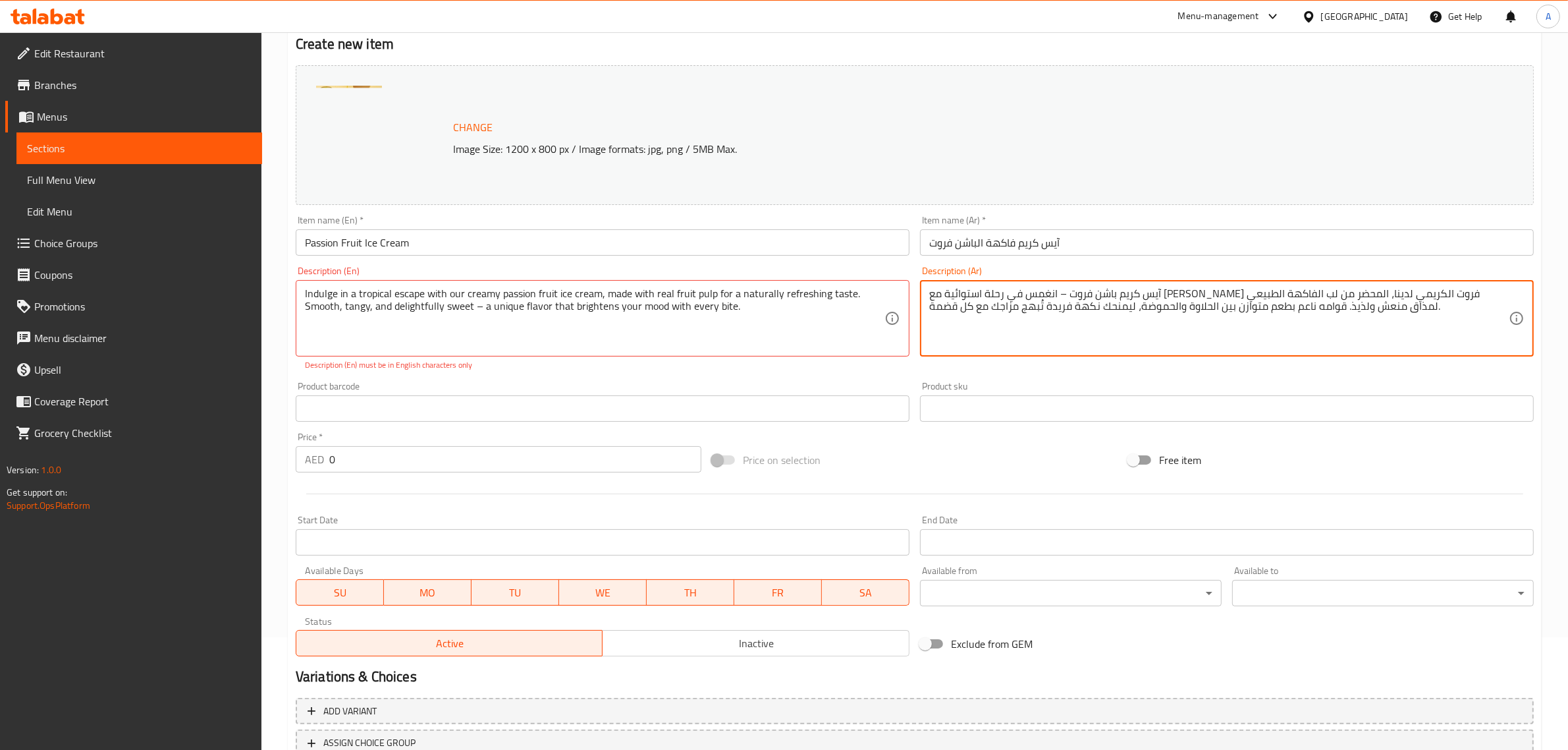
scroll to position [137, 0]
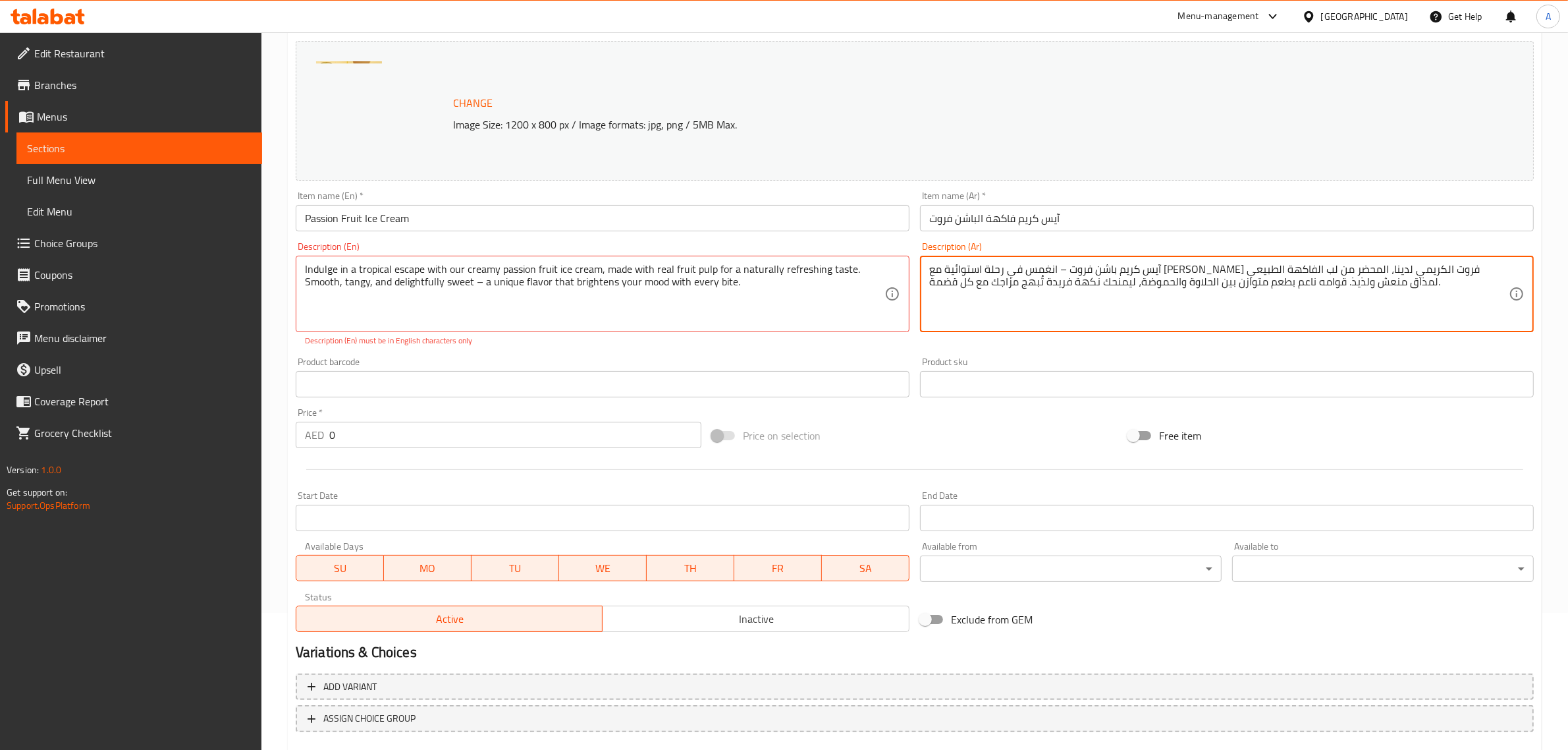
type textarea "آيس كريم باشن فروت – انغمس في رحلة استوائية مع [PERSON_NAME] فروت الكريمي لدينا…"
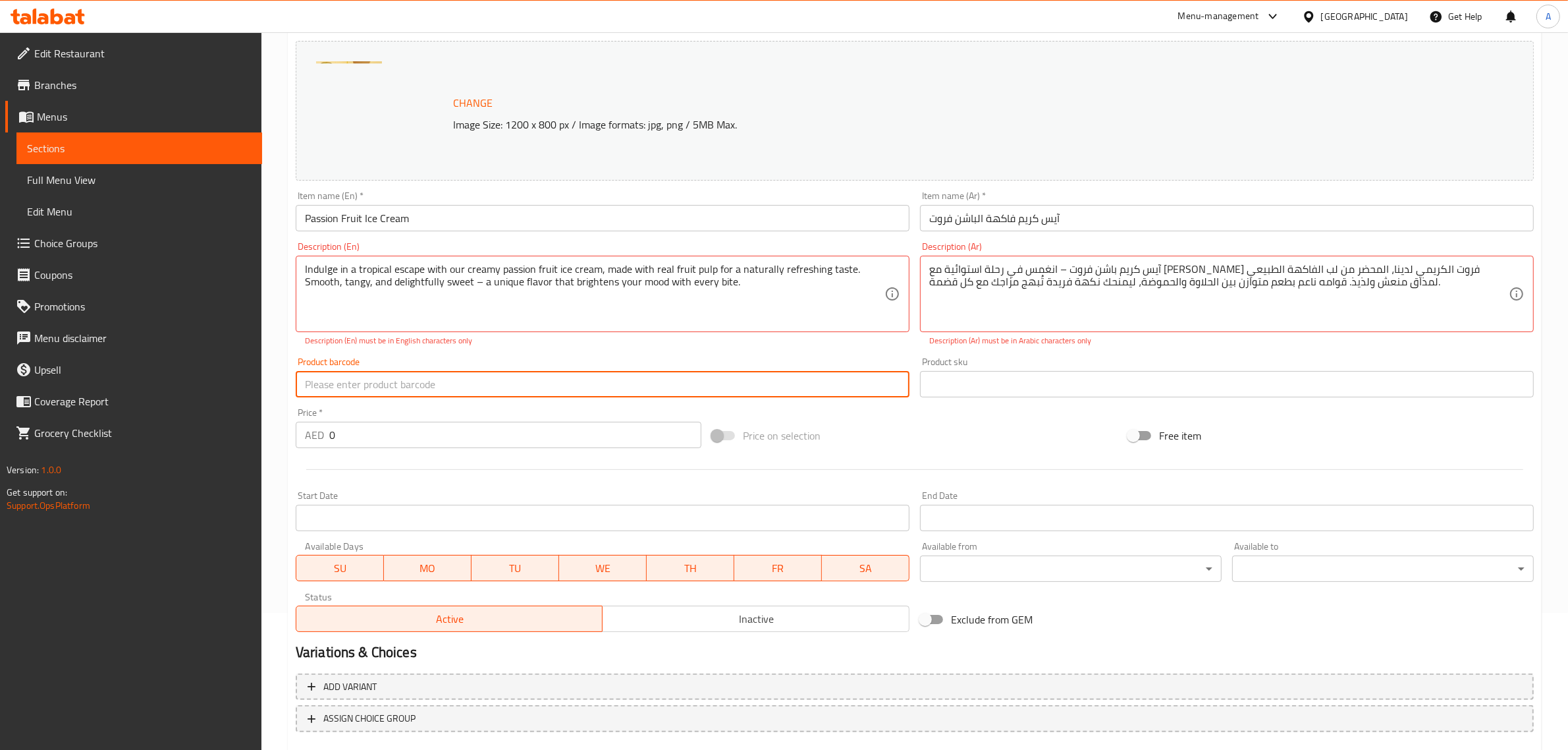
click at [393, 382] on input "text" at bounding box center [603, 384] width 614 height 26
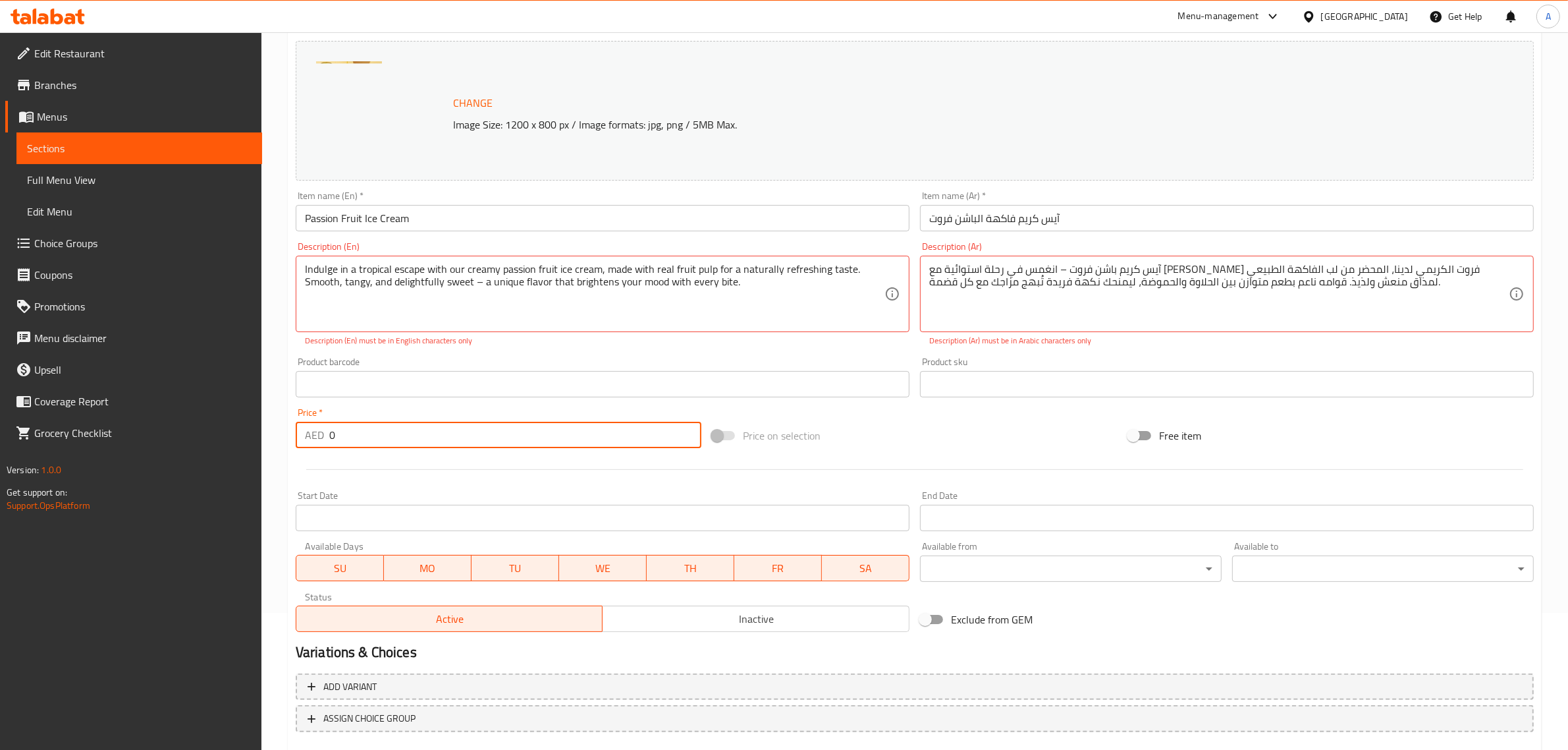
click at [363, 439] on input "0" at bounding box center [515, 435] width 372 height 26
type input "30"
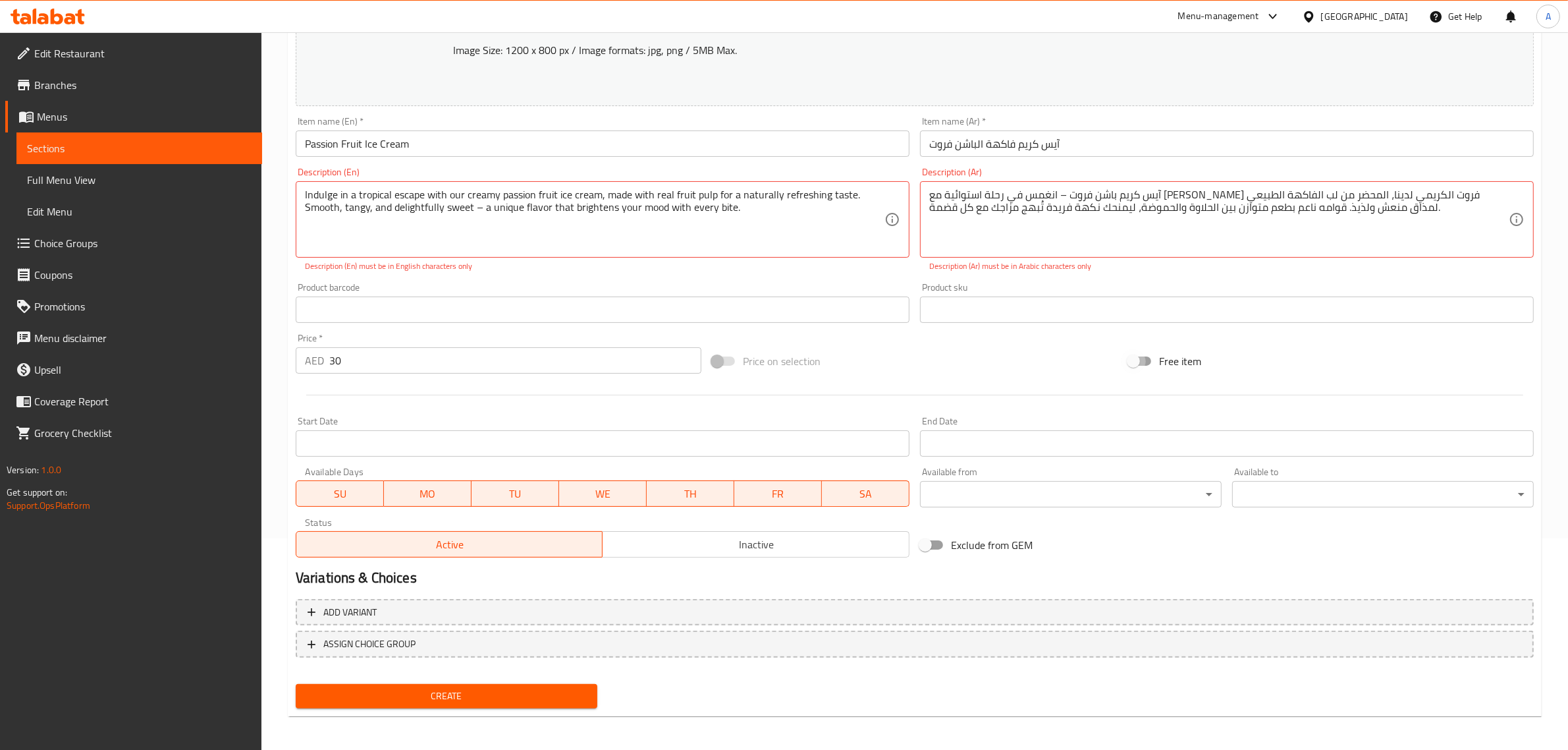
scroll to position [212, 0]
click at [1059, 270] on p "Description (Ar) must be in Arabic characters only" at bounding box center [1227, 265] width 595 height 12
click at [1058, 269] on p "Description (Ar) must be in Arabic characters only" at bounding box center [1227, 265] width 595 height 12
click at [1146, 278] on div "Product sku Product sku" at bounding box center [1227, 302] width 625 height 51
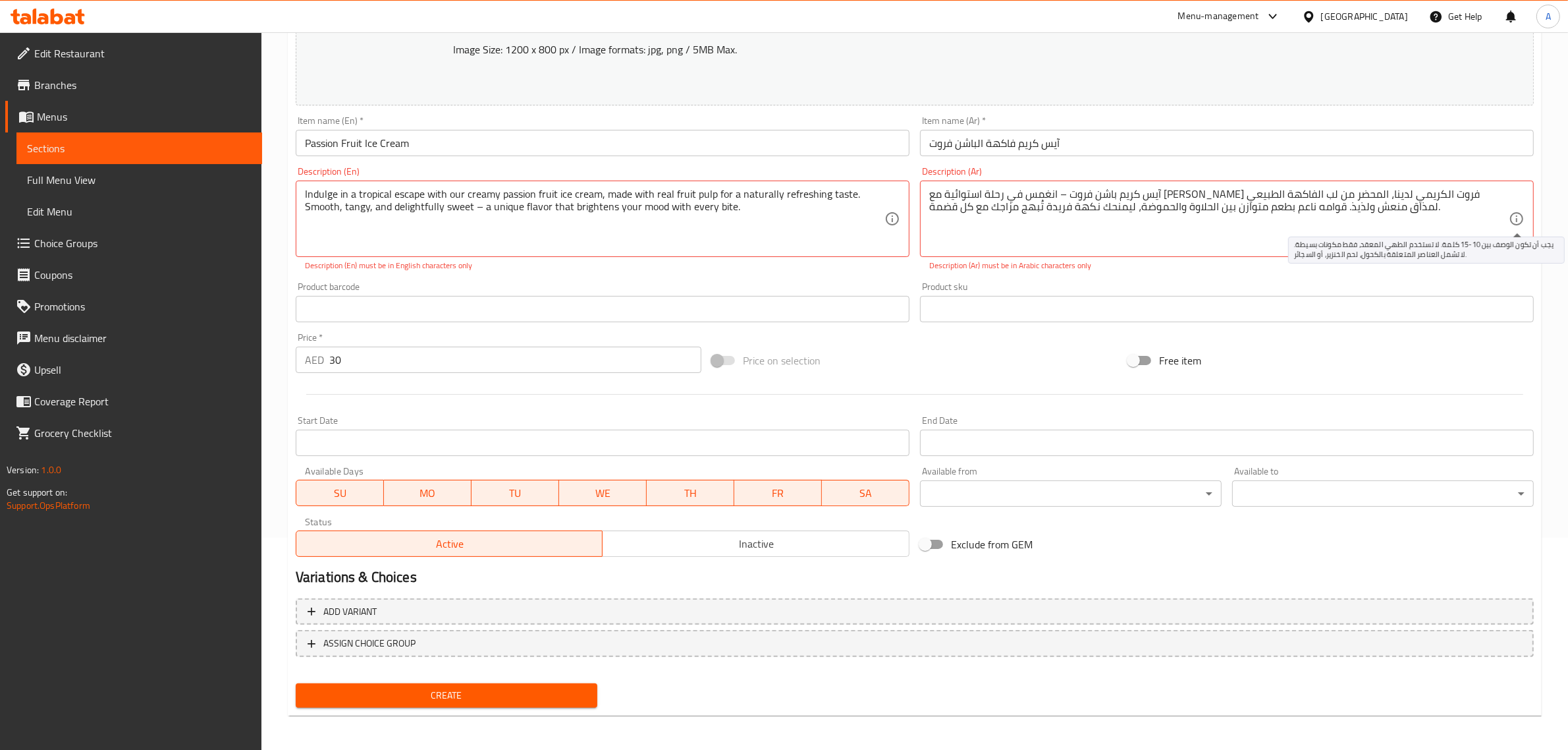
click at [1509, 221] on icon at bounding box center [1516, 218] width 15 height 15
click at [786, 236] on textarea "Indulge in a tropical escape with our creamy passion fruit ice cream, made with…" at bounding box center [595, 218] width 580 height 62
type textarea "Indulge in a tropical escape with our creamy passion fruit ice cream, made with…"
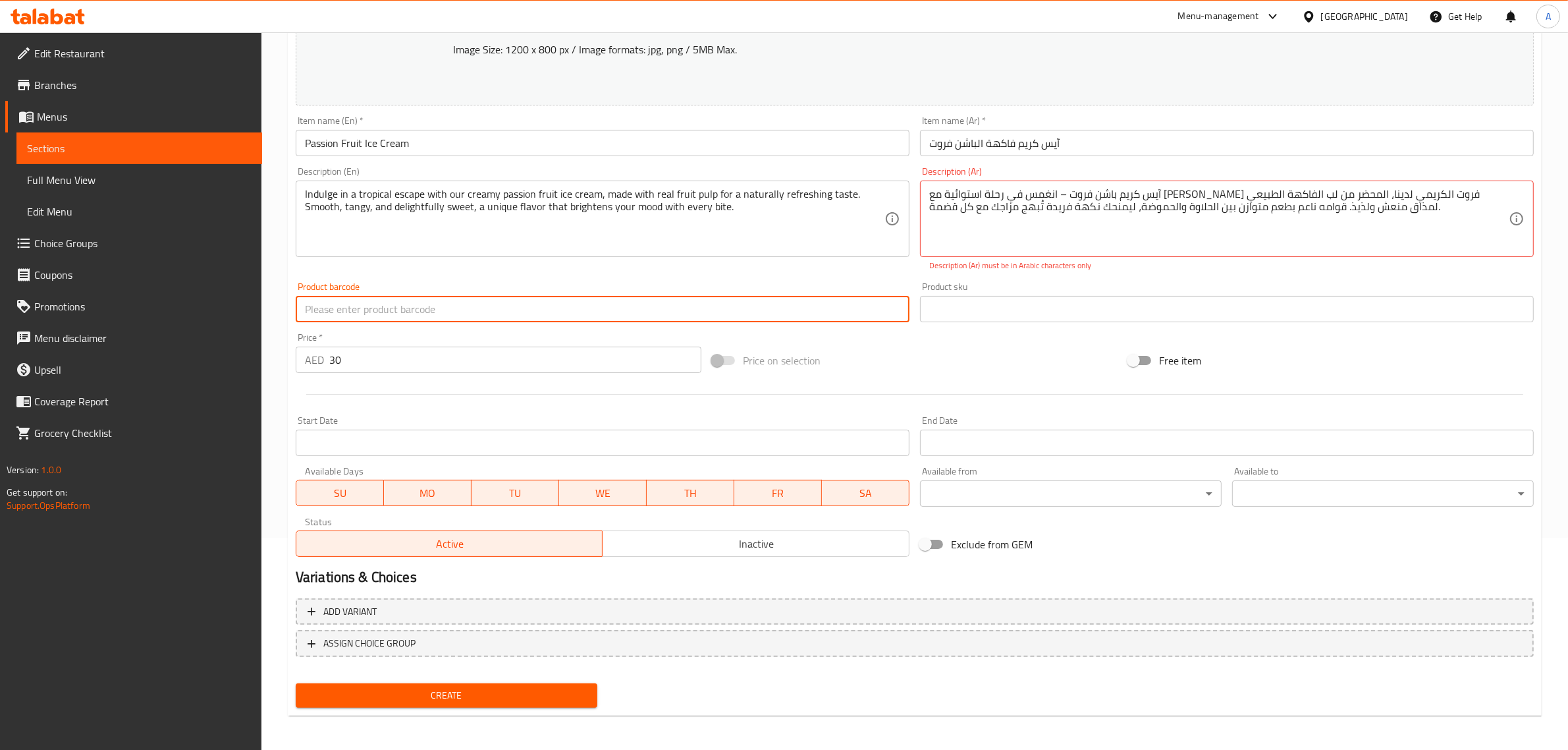
click at [638, 302] on input "text" at bounding box center [603, 309] width 614 height 26
click at [642, 286] on div "Product barcode Product barcode" at bounding box center [603, 303] width 614 height 41
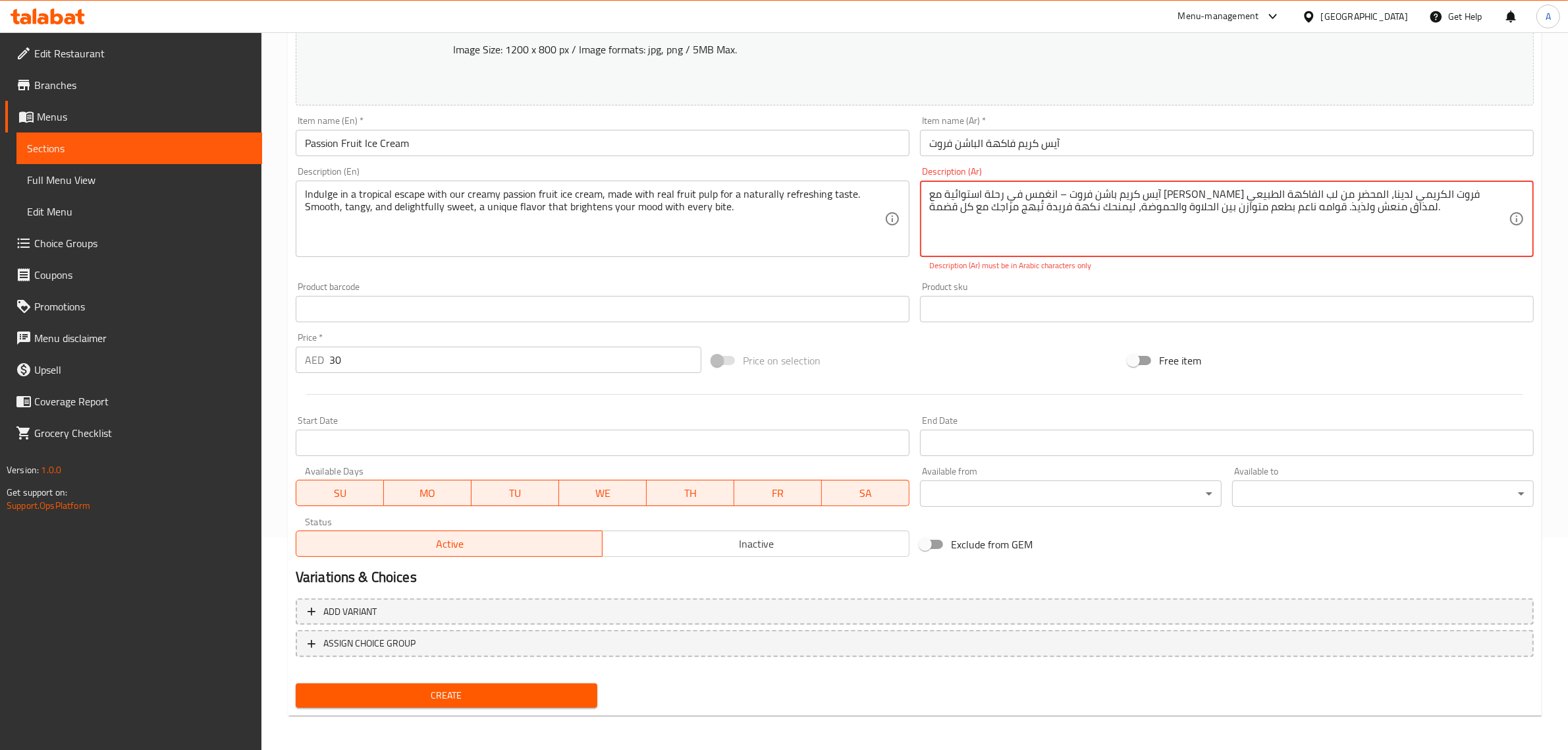
drag, startPoint x: 1400, startPoint y: 195, endPoint x: 1434, endPoint y: 218, distance: 41.0
type textarea "آيس كريم باشن فروت انغمس في رحلة استوائية مع [PERSON_NAME] فروت الكريمي لدينا، …"
click at [1329, 353] on div "Free item" at bounding box center [1330, 360] width 416 height 36
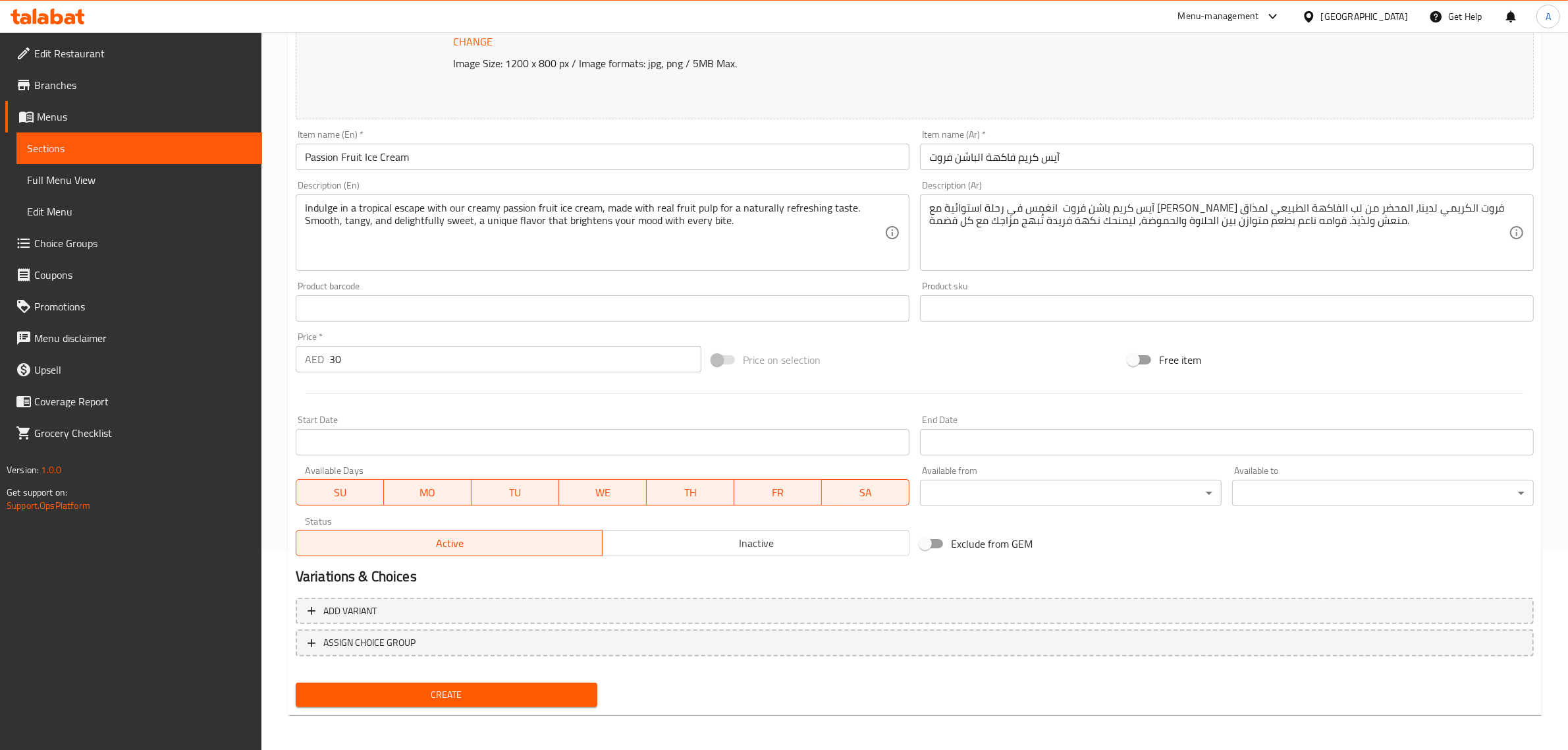
click at [449, 692] on span "Create" at bounding box center [447, 695] width 281 height 16
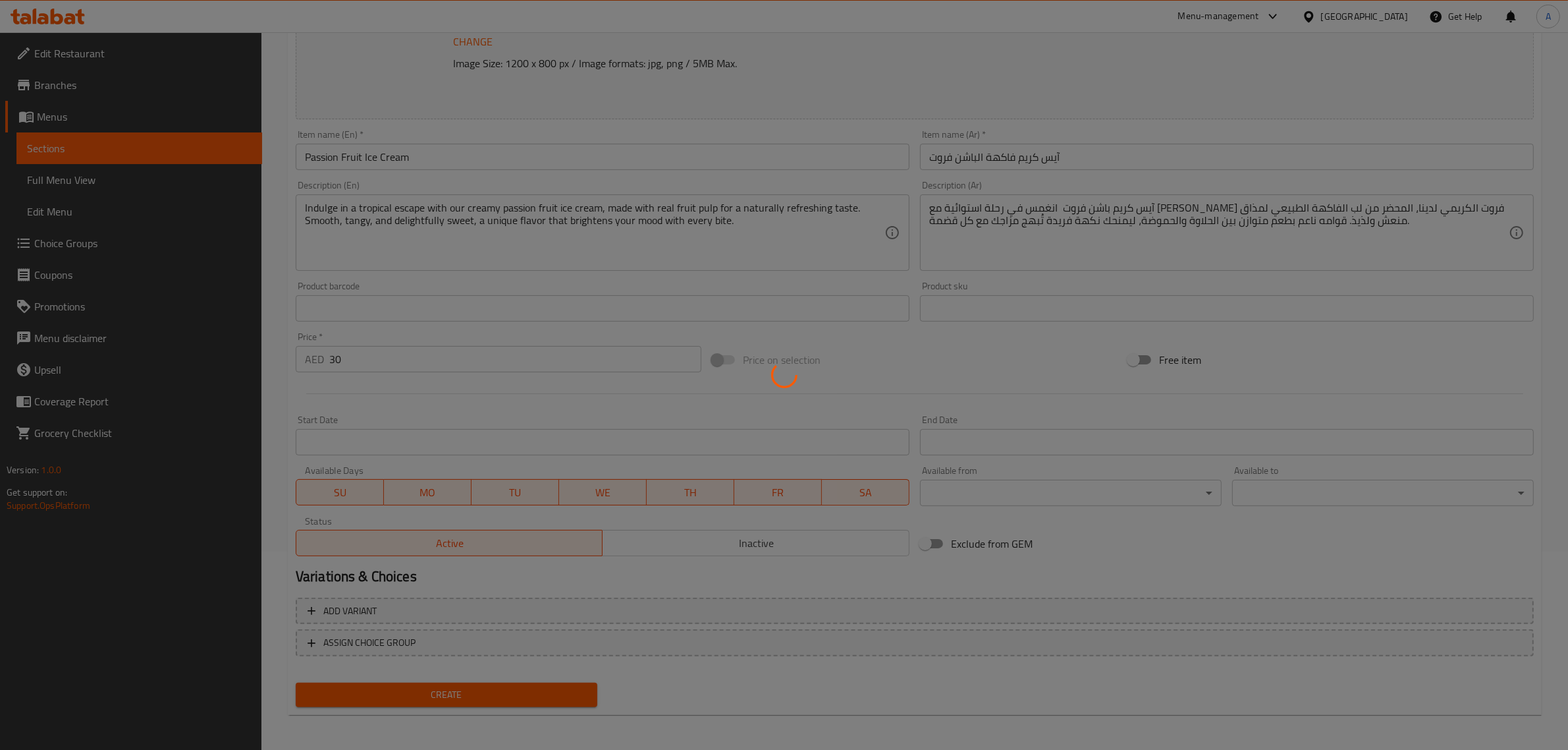
type input "0"
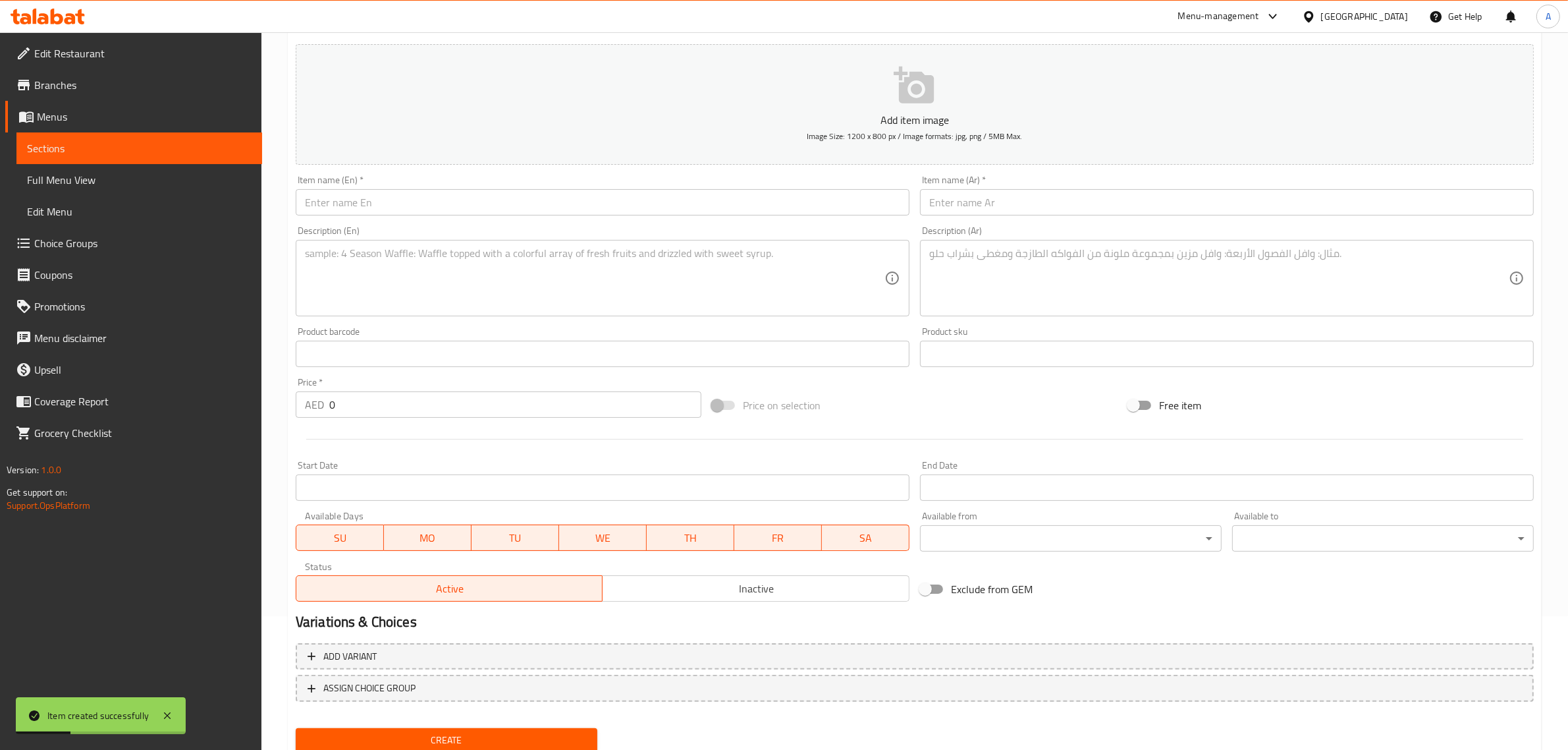
scroll to position [0, 0]
